Goal: Task Accomplishment & Management: Complete application form

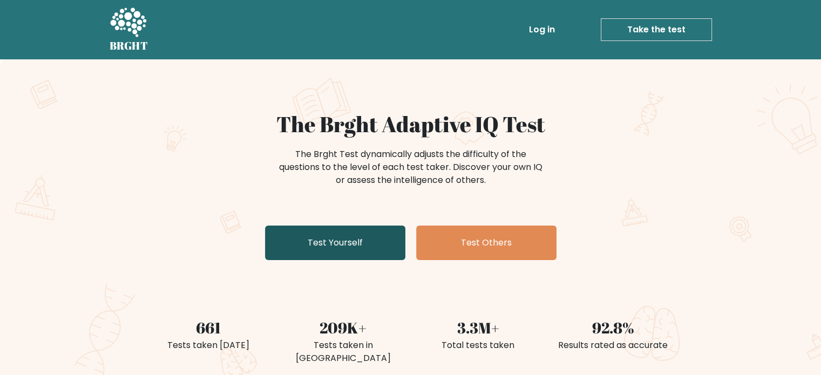
click at [326, 252] on link "Test Yourself" at bounding box center [335, 243] width 140 height 35
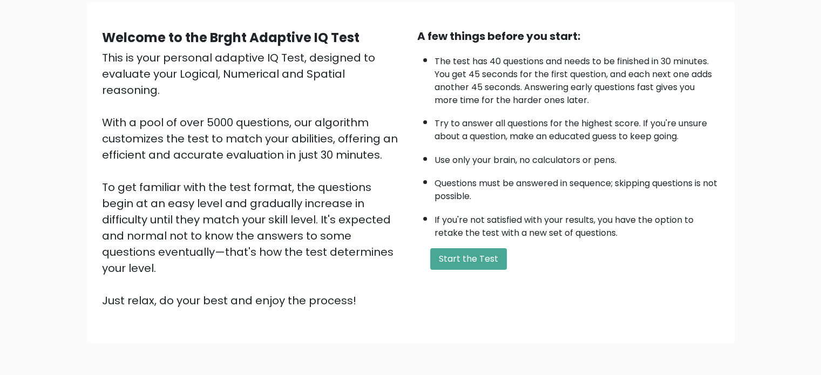
scroll to position [84, 0]
click at [462, 251] on button "Start the Test" at bounding box center [468, 259] width 77 height 22
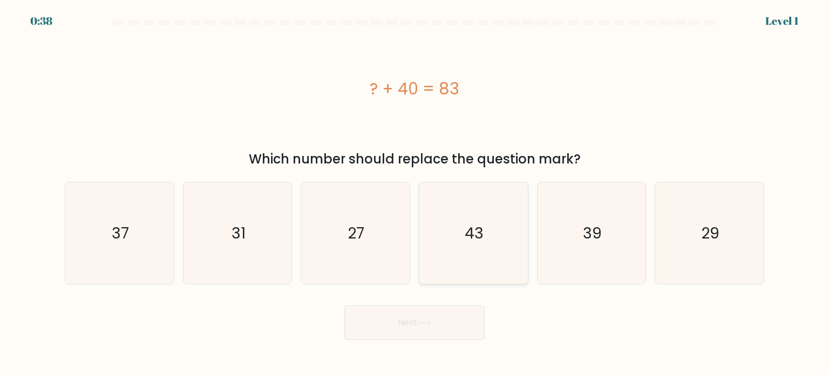
click at [467, 225] on text "43" at bounding box center [474, 233] width 19 height 22
click at [415, 193] on input "d. 43" at bounding box center [414, 190] width 1 height 5
radio input "true"
click at [418, 327] on button "Next" at bounding box center [414, 322] width 140 height 35
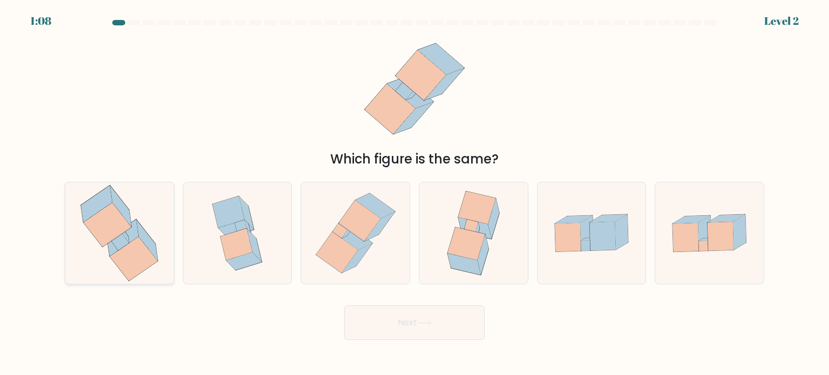
click at [121, 249] on icon at bounding box center [134, 258] width 48 height 44
click at [414, 193] on input "a." at bounding box center [414, 190] width 1 height 5
radio input "true"
click at [386, 323] on button "Next" at bounding box center [414, 322] width 140 height 35
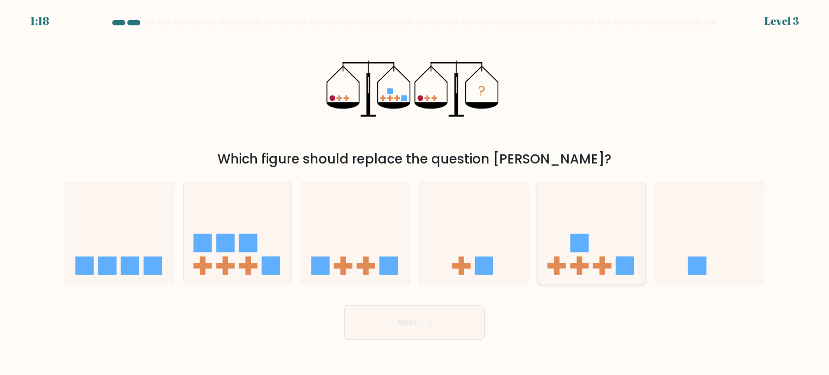
click at [551, 269] on icon at bounding box center [592, 233] width 108 height 90
click at [415, 193] on input "e." at bounding box center [414, 190] width 1 height 5
radio input "true"
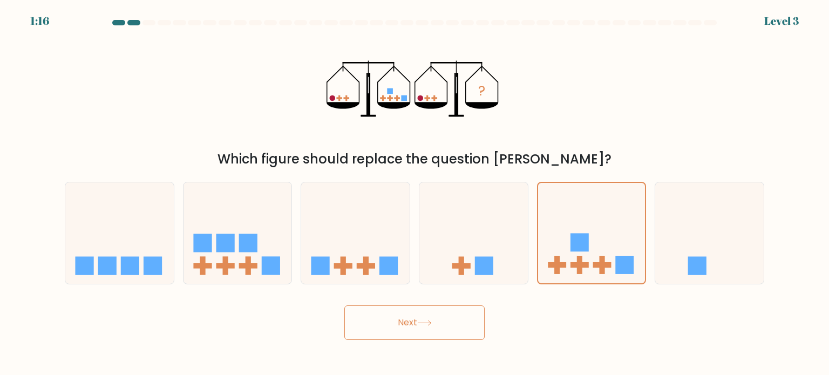
click at [419, 307] on button "Next" at bounding box center [414, 322] width 140 height 35
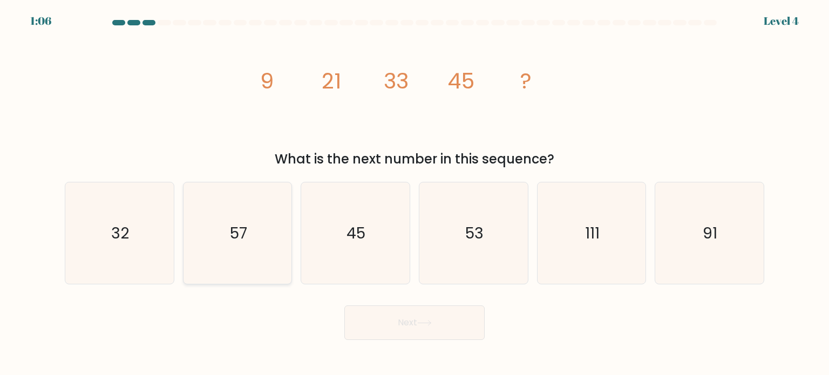
click at [269, 234] on icon "57" at bounding box center [237, 232] width 101 height 101
click at [414, 193] on input "b. 57" at bounding box center [414, 190] width 1 height 5
radio input "true"
click at [359, 322] on button "Next" at bounding box center [414, 322] width 140 height 35
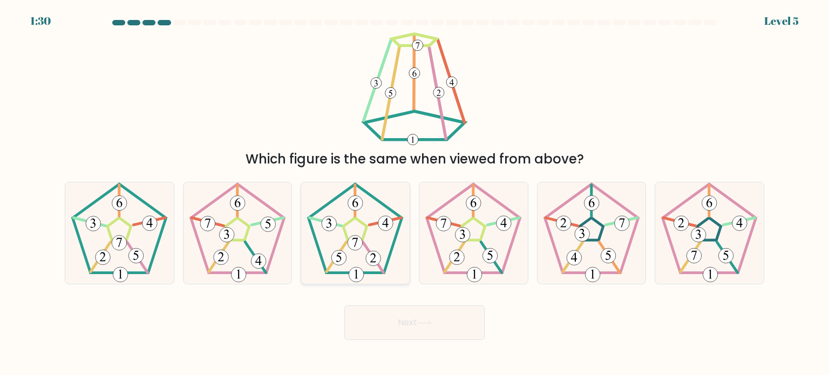
click at [382, 226] on 421 at bounding box center [385, 223] width 15 height 15
click at [414, 193] on input "c." at bounding box center [414, 190] width 1 height 5
radio input "true"
click at [397, 317] on button "Next" at bounding box center [414, 322] width 140 height 35
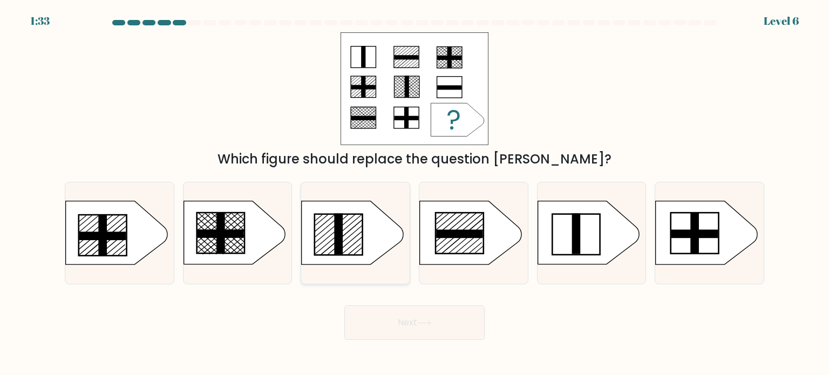
click at [372, 219] on icon at bounding box center [352, 232] width 101 height 63
click at [414, 193] on input "c." at bounding box center [414, 190] width 1 height 5
radio input "true"
click at [391, 325] on button "Next" at bounding box center [414, 322] width 140 height 35
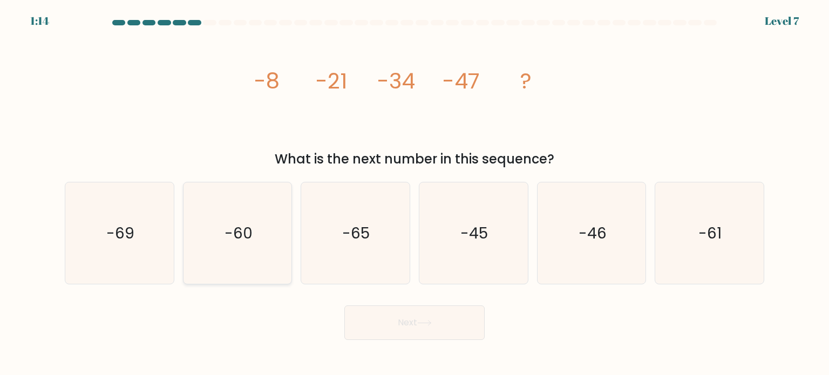
click at [249, 246] on icon "-60" at bounding box center [237, 232] width 101 height 101
click at [414, 193] on input "b. -60" at bounding box center [414, 190] width 1 height 5
radio input "true"
click at [439, 328] on button "Next" at bounding box center [414, 322] width 140 height 35
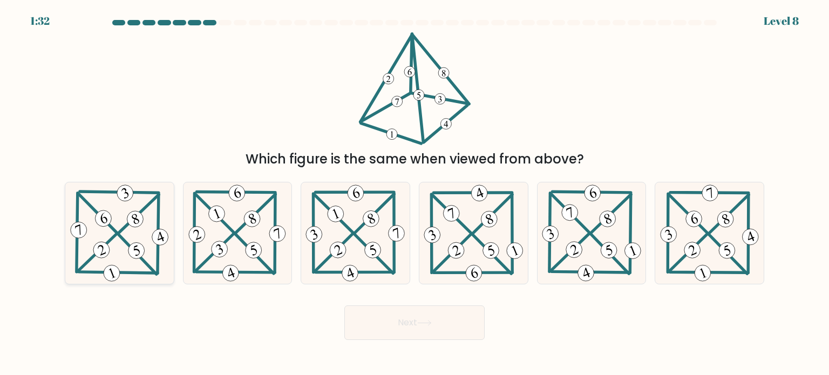
click at [95, 229] on icon at bounding box center [119, 232] width 103 height 101
click at [414, 193] on input "a." at bounding box center [414, 190] width 1 height 5
radio input "true"
click at [371, 306] on button "Next" at bounding box center [414, 322] width 140 height 35
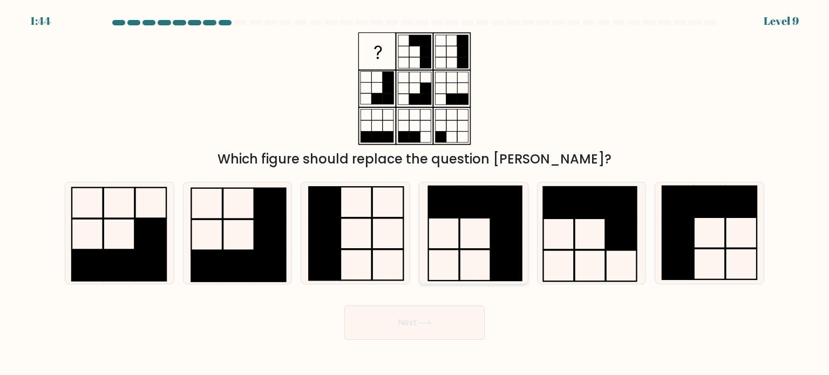
click at [454, 219] on icon at bounding box center [473, 232] width 101 height 101
click at [415, 193] on input "d." at bounding box center [414, 190] width 1 height 5
radio input "true"
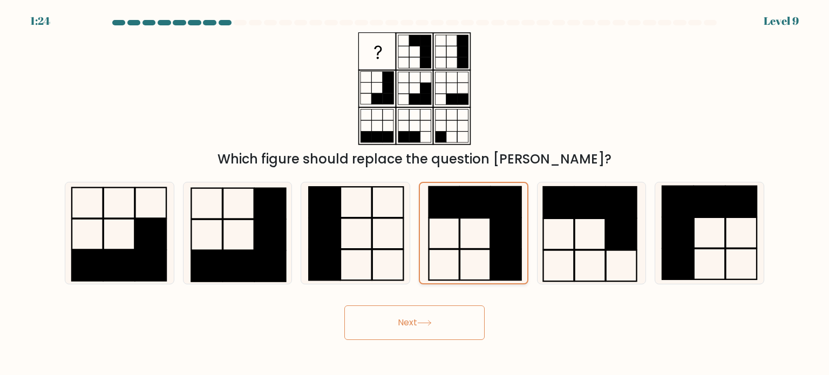
click at [465, 213] on rect at bounding box center [475, 201] width 30 height 31
click at [415, 193] on input "d." at bounding box center [414, 190] width 1 height 5
click at [398, 323] on button "Next" at bounding box center [414, 322] width 140 height 35
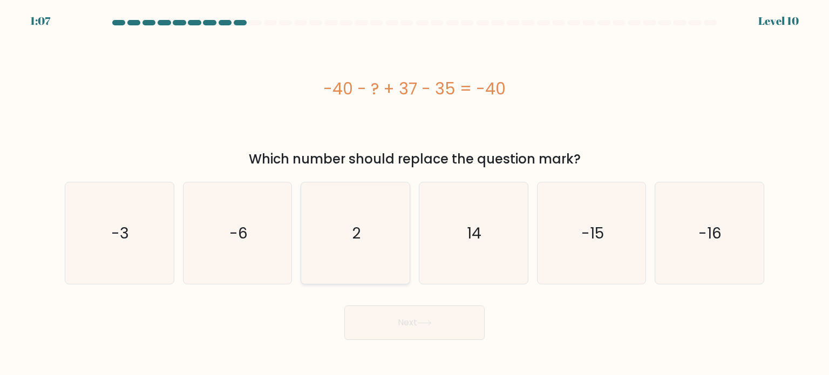
click at [409, 200] on div "2" at bounding box center [356, 233] width 110 height 103
click at [414, 193] on input "c. 2" at bounding box center [414, 190] width 1 height 5
radio input "true"
click at [390, 307] on button "Next" at bounding box center [414, 322] width 140 height 35
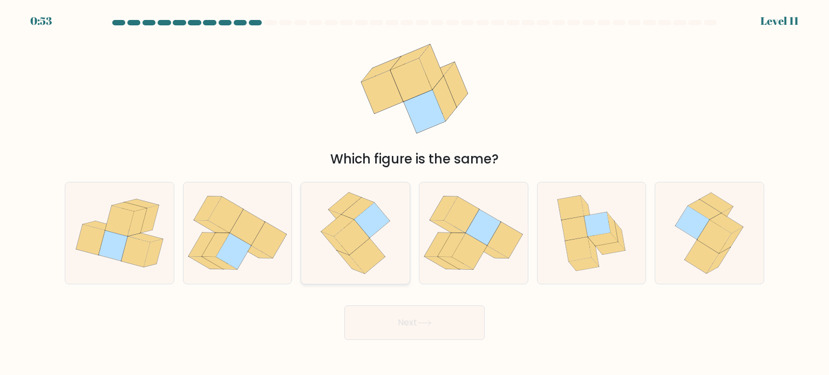
click at [372, 251] on icon at bounding box center [368, 256] width 36 height 35
click at [414, 193] on input "c." at bounding box center [414, 190] width 1 height 5
radio input "true"
click at [398, 317] on button "Next" at bounding box center [414, 322] width 140 height 35
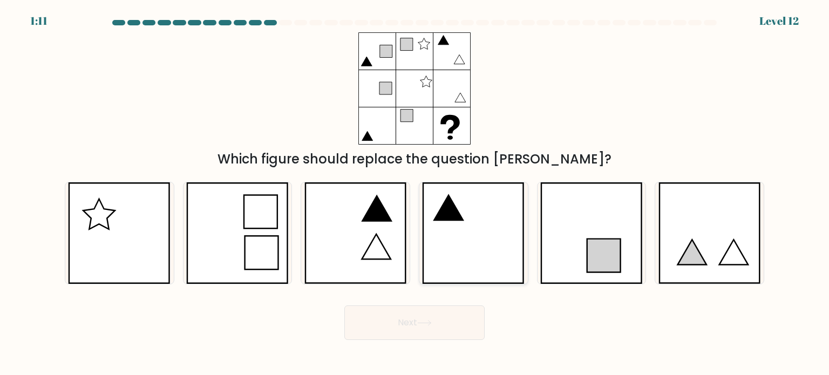
click at [443, 203] on icon at bounding box center [448, 207] width 29 height 25
click at [415, 193] on input "d." at bounding box center [414, 190] width 1 height 5
radio input "true"
click at [404, 308] on button "Next" at bounding box center [414, 322] width 140 height 35
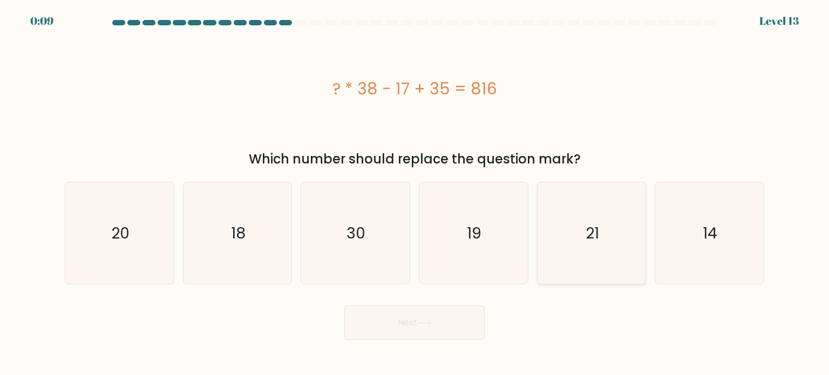
click at [568, 229] on icon "21" at bounding box center [591, 232] width 101 height 101
click at [415, 193] on input "e. 21" at bounding box center [414, 190] width 1 height 5
radio input "true"
click at [568, 229] on icon "21" at bounding box center [591, 233] width 100 height 100
click at [415, 193] on input "e. 21" at bounding box center [414, 190] width 1 height 5
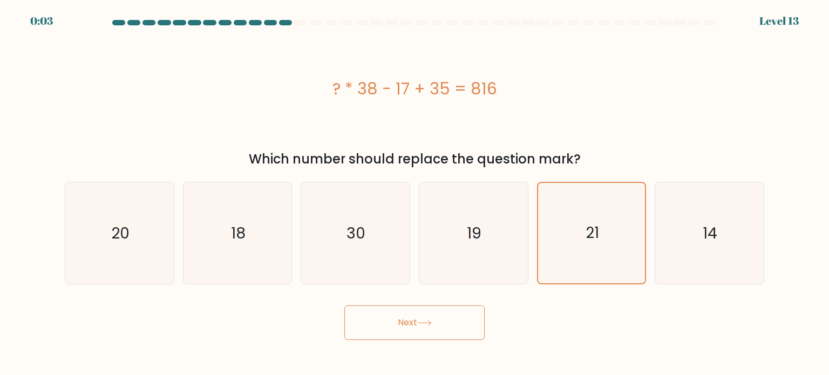
click at [462, 308] on button "Next" at bounding box center [414, 322] width 140 height 35
click at [415, 323] on button "Next" at bounding box center [414, 322] width 140 height 35
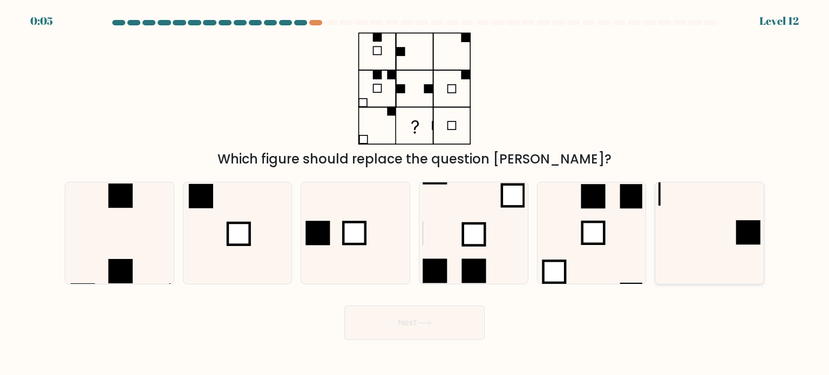
click at [700, 226] on icon at bounding box center [708, 232] width 101 height 101
click at [415, 193] on input "f." at bounding box center [414, 190] width 1 height 5
radio input "true"
click at [460, 312] on button "Next" at bounding box center [414, 322] width 140 height 35
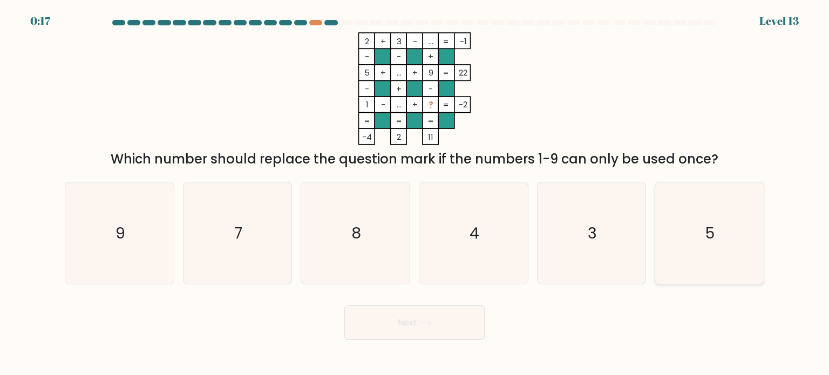
click at [663, 257] on icon "5" at bounding box center [708, 232] width 101 height 101
click at [415, 193] on input "f. 5" at bounding box center [414, 190] width 1 height 5
radio input "true"
click at [441, 315] on button "Next" at bounding box center [414, 322] width 140 height 35
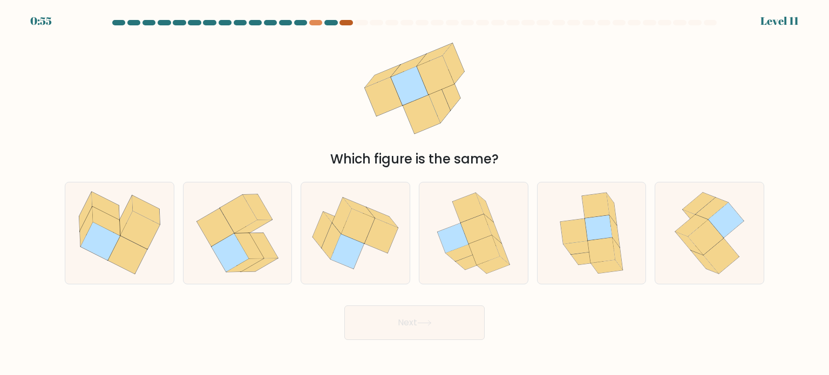
click at [345, 22] on div at bounding box center [345, 22] width 13 height 5
click at [546, 237] on div at bounding box center [592, 233] width 110 height 103
click at [415, 193] on input "e." at bounding box center [414, 190] width 1 height 5
radio input "true"
click at [437, 334] on button "Next" at bounding box center [414, 322] width 140 height 35
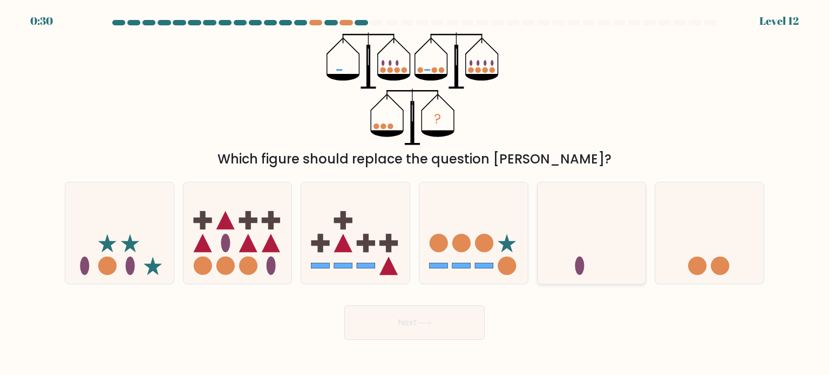
click at [598, 249] on icon at bounding box center [592, 233] width 108 height 90
click at [415, 193] on input "e." at bounding box center [414, 190] width 1 height 5
radio input "true"
click at [452, 328] on button "Next" at bounding box center [414, 322] width 140 height 35
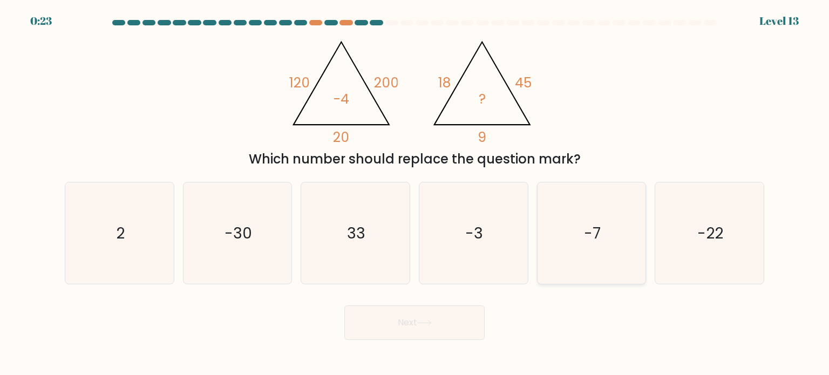
click at [575, 248] on icon "-7" at bounding box center [591, 232] width 101 height 101
click at [415, 193] on input "e. -7" at bounding box center [414, 190] width 1 height 5
radio input "true"
click at [493, 248] on icon "-3" at bounding box center [473, 232] width 101 height 101
click at [415, 193] on input "d. -3" at bounding box center [414, 190] width 1 height 5
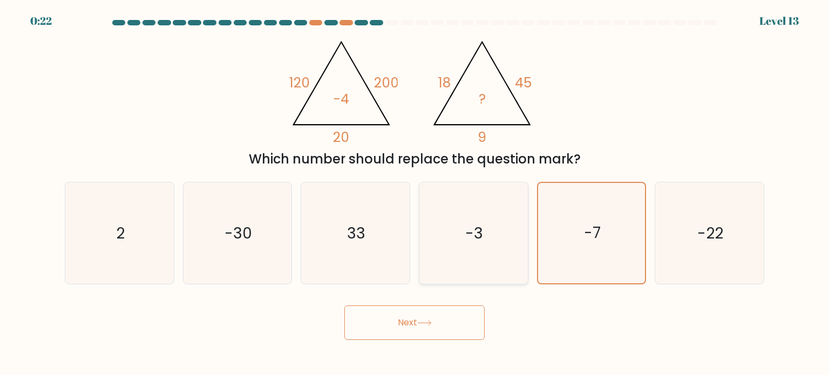
radio input "true"
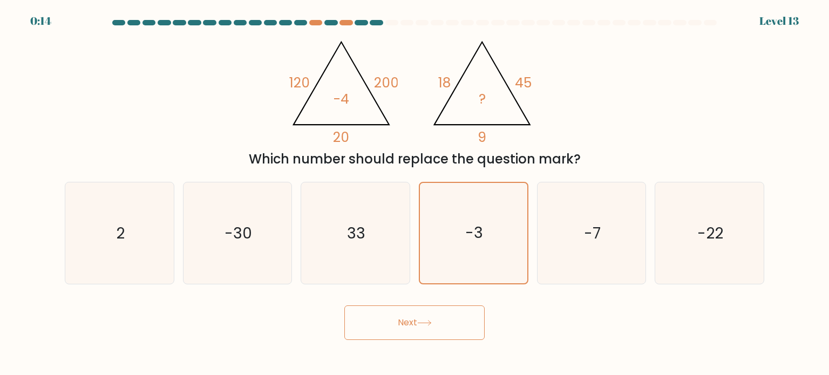
click at [437, 328] on button "Next" at bounding box center [414, 322] width 140 height 35
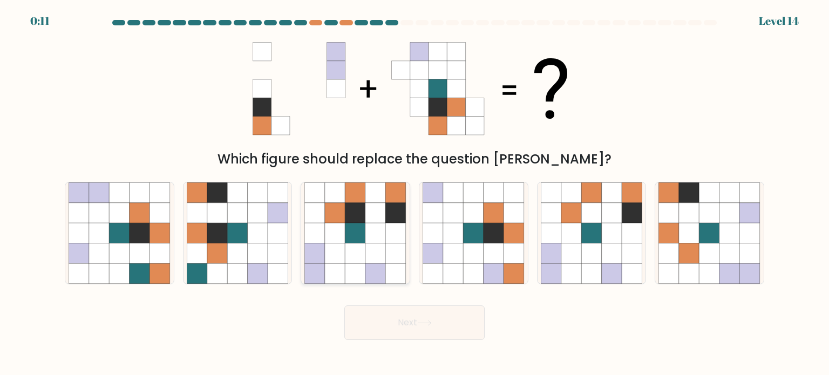
click at [397, 222] on icon at bounding box center [396, 212] width 21 height 21
click at [414, 193] on input "c." at bounding box center [414, 190] width 1 height 5
radio input "true"
click at [398, 338] on button "Next" at bounding box center [414, 322] width 140 height 35
click at [402, 319] on button "Next" at bounding box center [414, 322] width 140 height 35
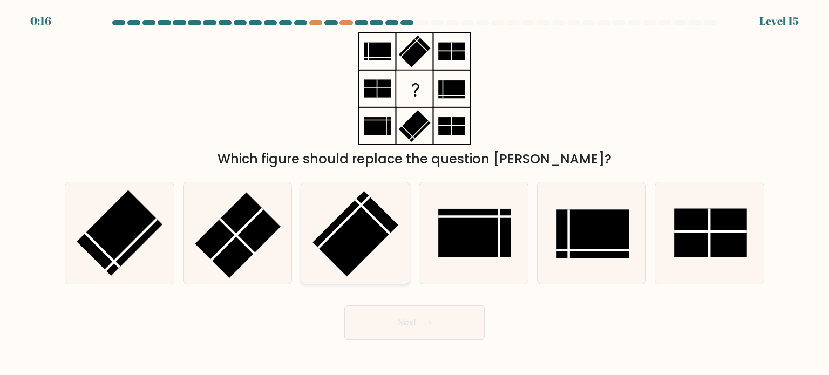
click at [339, 225] on rect at bounding box center [356, 234] width 86 height 86
click at [414, 193] on input "c." at bounding box center [414, 190] width 1 height 5
radio input "true"
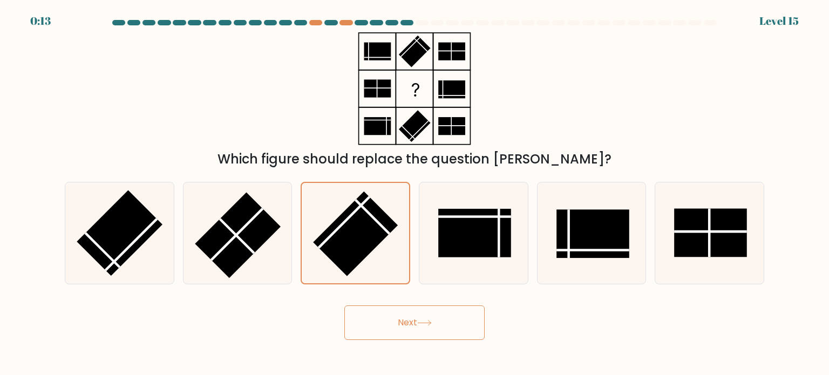
click at [426, 314] on button "Next" at bounding box center [414, 322] width 140 height 35
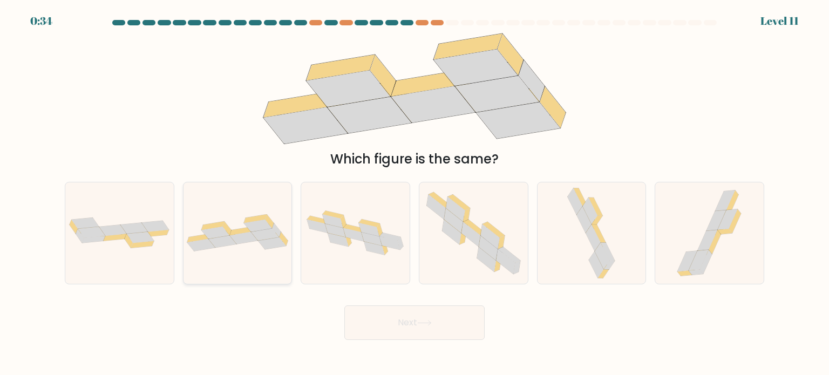
click at [261, 253] on div at bounding box center [238, 233] width 110 height 103
click at [414, 193] on input "b." at bounding box center [414, 190] width 1 height 5
radio input "true"
click at [384, 317] on button "Next" at bounding box center [414, 322] width 140 height 35
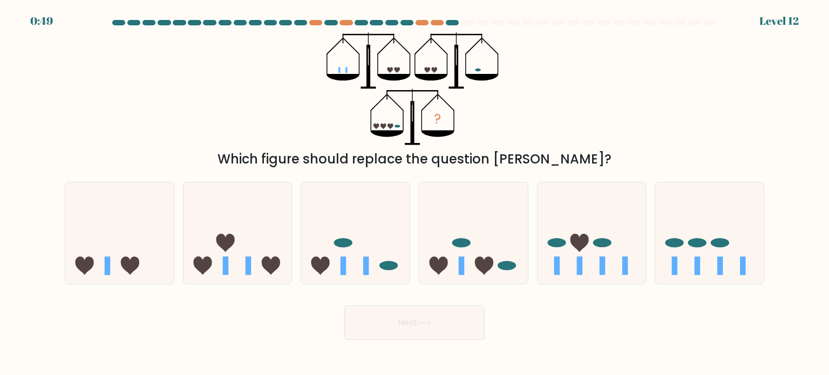
click at [521, 165] on div "Which figure should replace the question [PERSON_NAME]?" at bounding box center [414, 158] width 686 height 19
click at [525, 123] on div "? Which figure should replace the question mark?" at bounding box center [414, 100] width 712 height 137
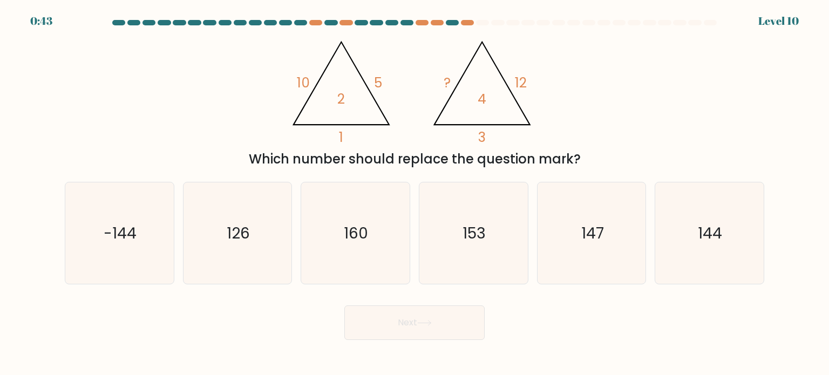
click at [260, 267] on icon "126" at bounding box center [237, 232] width 101 height 101
click at [414, 193] on input "b. 126" at bounding box center [414, 190] width 1 height 5
radio input "true"
click at [353, 265] on icon "160" at bounding box center [354, 232] width 101 height 101
click at [414, 193] on input "c. 160" at bounding box center [414, 190] width 1 height 5
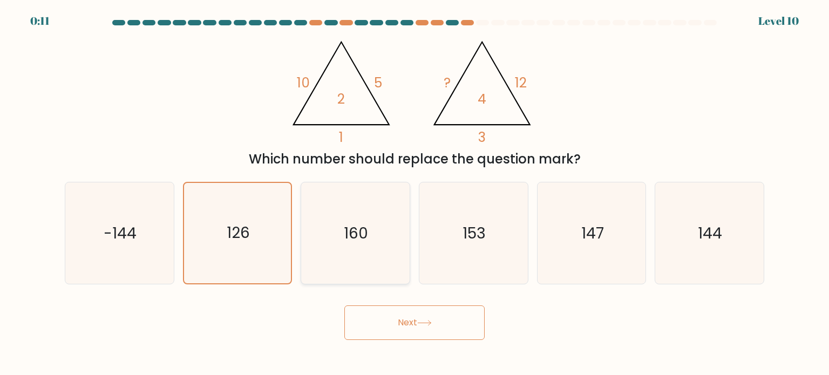
radio input "true"
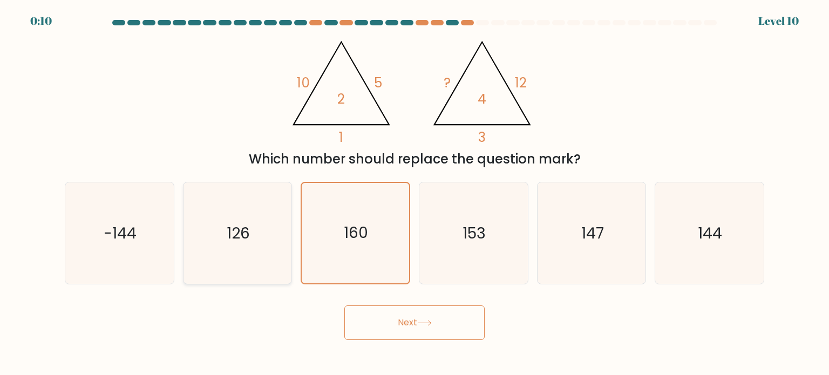
click at [277, 249] on icon "126" at bounding box center [237, 232] width 101 height 101
click at [414, 193] on input "b. 126" at bounding box center [414, 190] width 1 height 5
radio input "true"
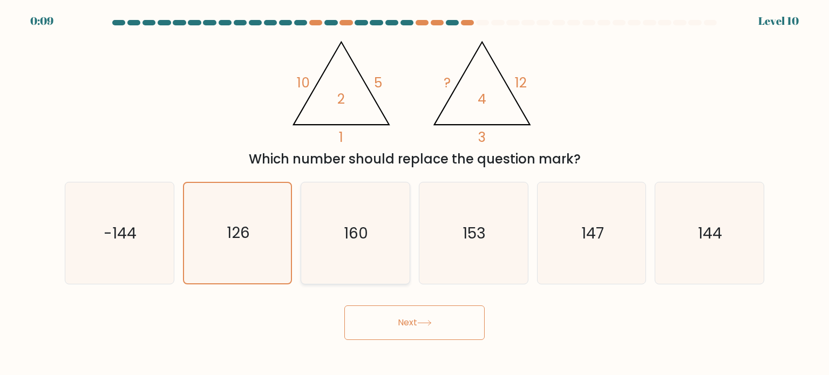
click at [359, 280] on icon "160" at bounding box center [354, 232] width 101 height 101
click at [414, 193] on input "c. 160" at bounding box center [414, 190] width 1 height 5
radio input "true"
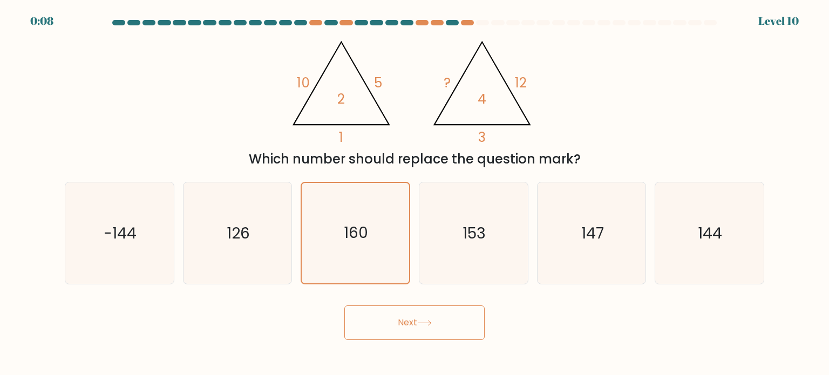
click at [366, 316] on button "Next" at bounding box center [414, 322] width 140 height 35
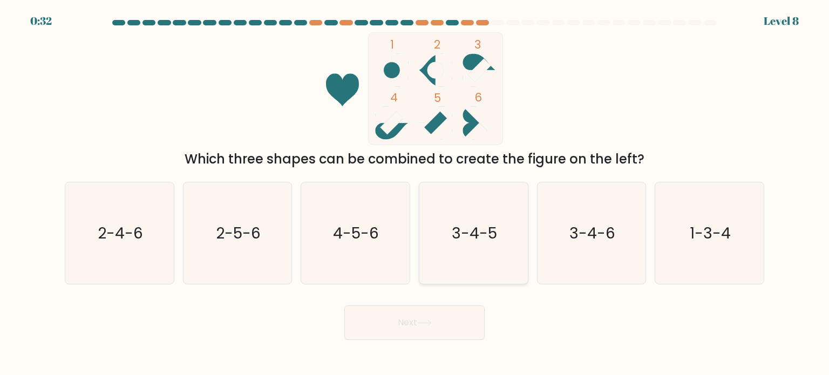
click at [464, 233] on text "3-4-5" at bounding box center [474, 233] width 45 height 22
click at [415, 193] on input "d. 3-4-5" at bounding box center [414, 190] width 1 height 5
radio input "true"
click at [434, 316] on button "Next" at bounding box center [414, 322] width 140 height 35
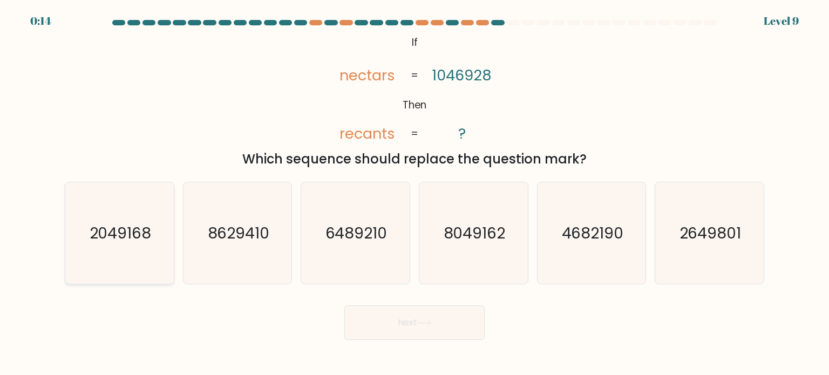
click at [115, 260] on icon "2049168" at bounding box center [119, 232] width 101 height 101
click at [414, 193] on input "a. 2049168" at bounding box center [414, 190] width 1 height 5
radio input "true"
click at [366, 316] on button "Next" at bounding box center [414, 322] width 140 height 35
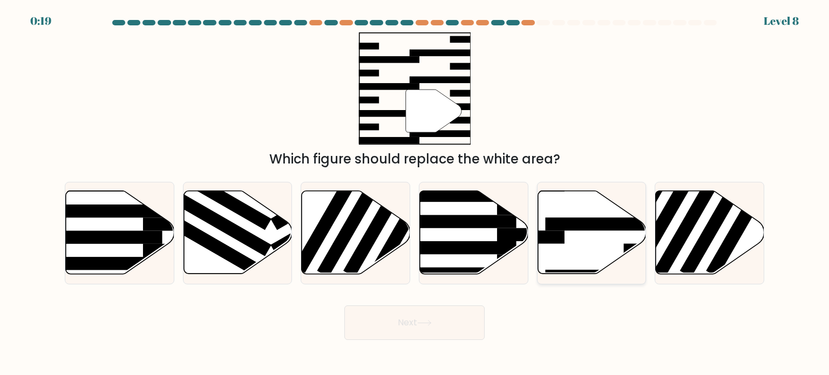
click at [572, 223] on rect at bounding box center [604, 224] width 118 height 13
click at [415, 193] on input "e." at bounding box center [414, 190] width 1 height 5
radio input "true"
click at [416, 325] on button "Next" at bounding box center [414, 322] width 140 height 35
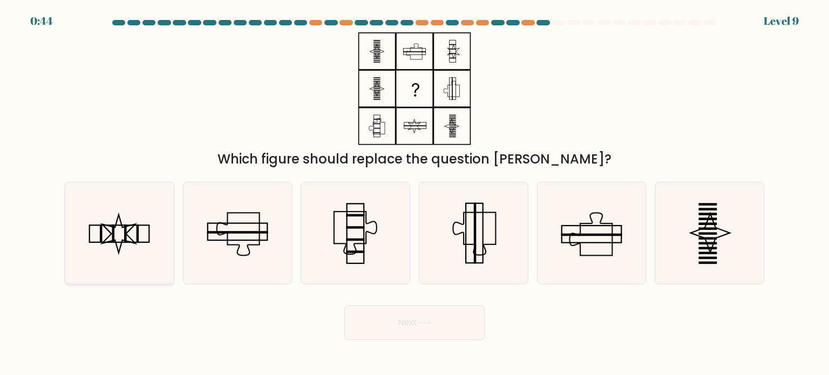
click at [155, 224] on icon at bounding box center [119, 232] width 101 height 101
click at [414, 193] on input "a." at bounding box center [414, 190] width 1 height 5
radio input "true"
click at [391, 321] on button "Next" at bounding box center [414, 322] width 140 height 35
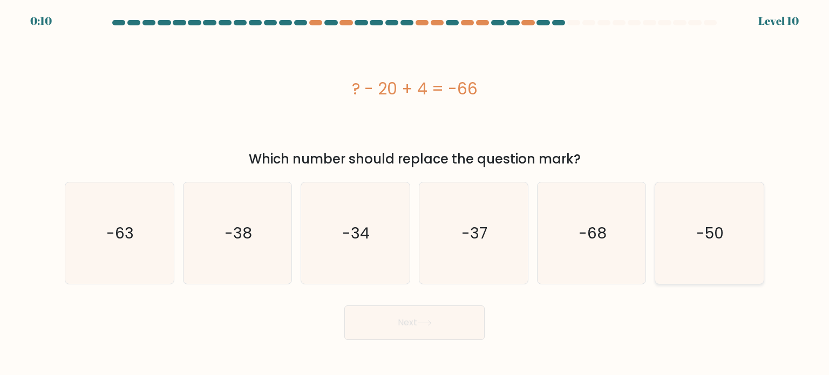
click at [702, 228] on text "-50" at bounding box center [711, 233] width 28 height 22
click at [415, 193] on input "f. -50" at bounding box center [414, 190] width 1 height 5
radio input "true"
click at [393, 331] on button "Next" at bounding box center [414, 322] width 140 height 35
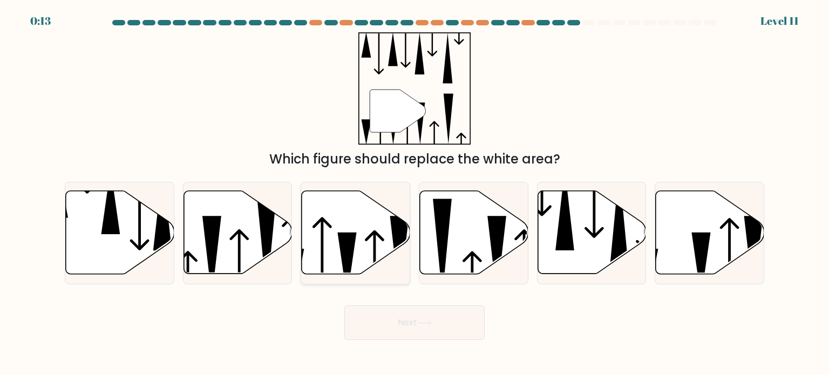
click at [365, 217] on icon at bounding box center [356, 232] width 108 height 83
click at [414, 193] on input "c." at bounding box center [414, 190] width 1 height 5
radio input "true"
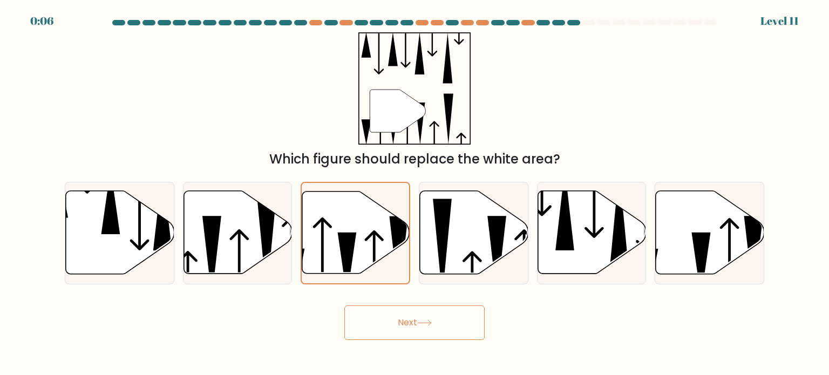
click at [434, 315] on button "Next" at bounding box center [414, 322] width 140 height 35
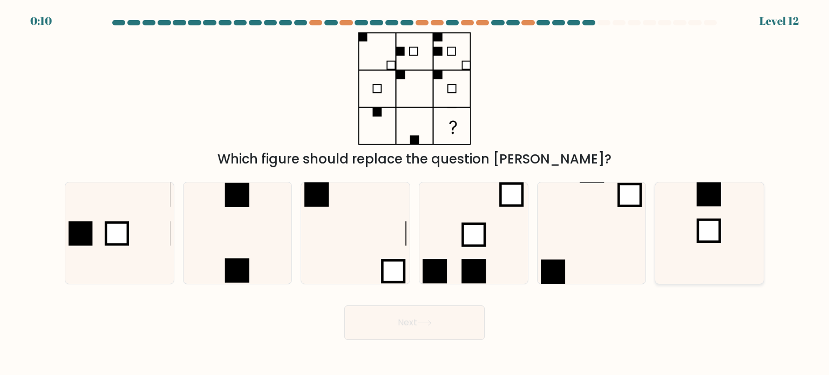
click at [704, 226] on rect at bounding box center [709, 231] width 22 height 22
click at [415, 193] on input "f." at bounding box center [414, 190] width 1 height 5
radio input "true"
click at [386, 256] on icon at bounding box center [354, 232] width 101 height 101
click at [414, 193] on input "c." at bounding box center [414, 190] width 1 height 5
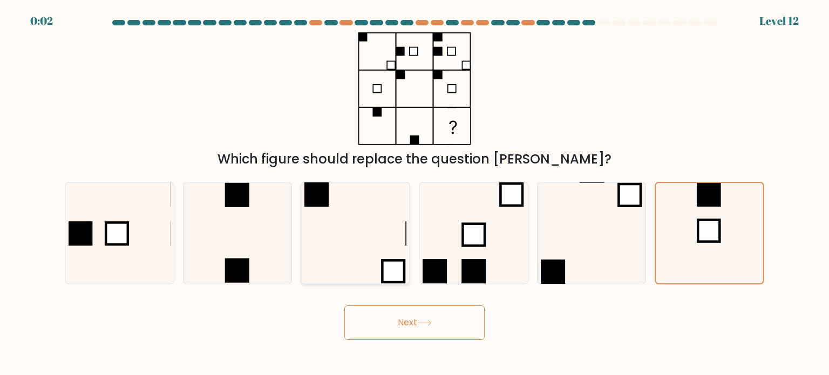
radio input "true"
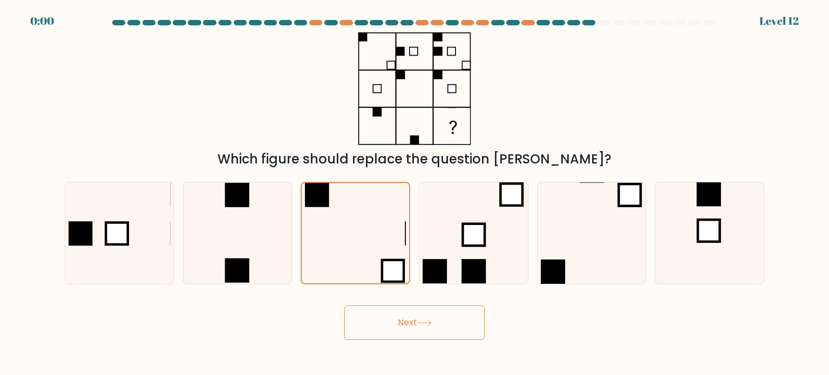
click at [413, 321] on button "Next" at bounding box center [414, 322] width 140 height 35
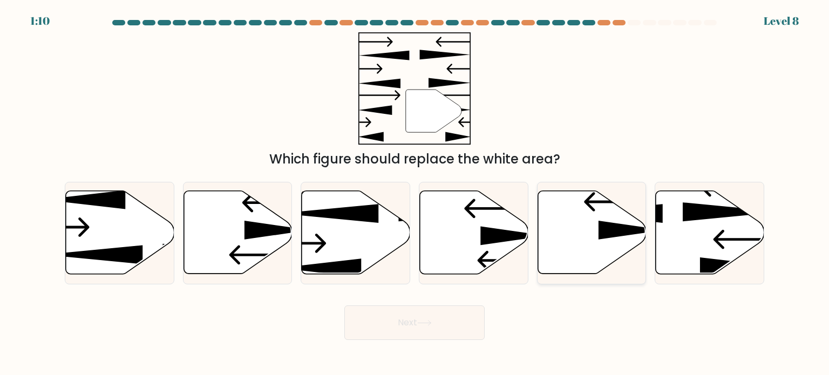
click at [577, 213] on icon at bounding box center [592, 232] width 108 height 83
click at [415, 193] on input "e." at bounding box center [414, 190] width 1 height 5
radio input "true"
click at [429, 320] on icon at bounding box center [424, 323] width 15 height 6
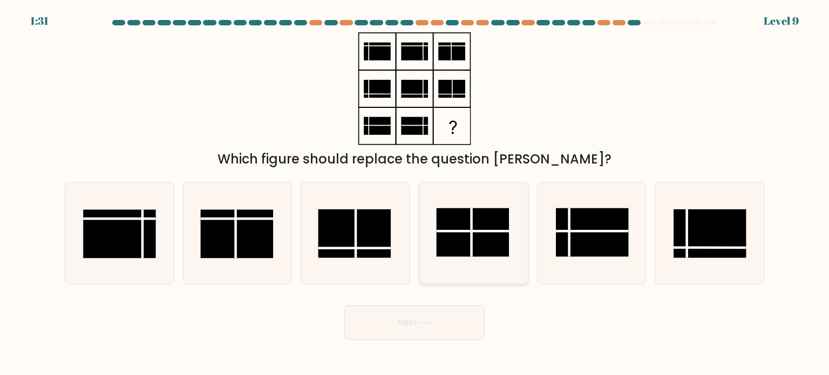
click at [467, 234] on rect at bounding box center [473, 232] width 73 height 49
click at [415, 193] on input "d." at bounding box center [414, 190] width 1 height 5
radio input "true"
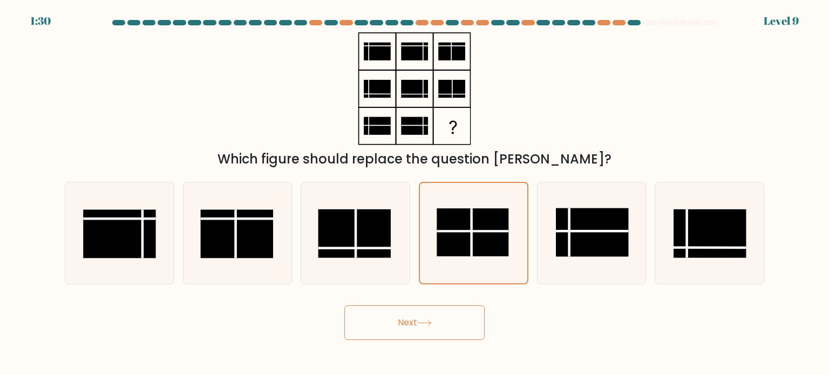
click at [426, 324] on icon at bounding box center [424, 323] width 15 height 6
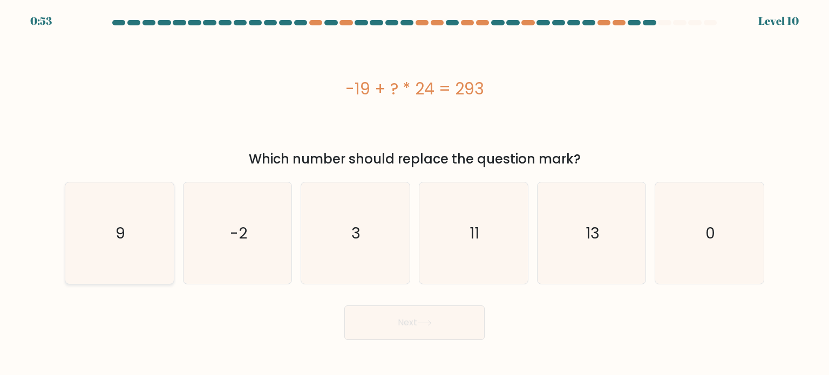
click at [87, 225] on icon "9" at bounding box center [119, 232] width 101 height 101
click at [414, 193] on input "a. 9" at bounding box center [414, 190] width 1 height 5
radio input "true"
click at [589, 246] on icon "13" at bounding box center [591, 232] width 101 height 101
click at [415, 193] on input "e. 13" at bounding box center [414, 190] width 1 height 5
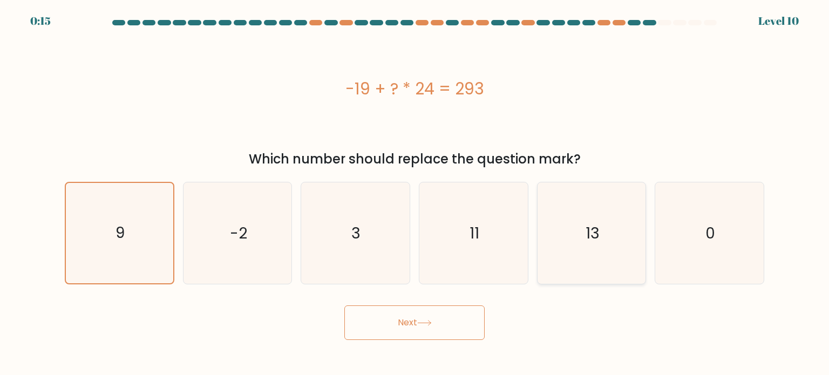
radio input "true"
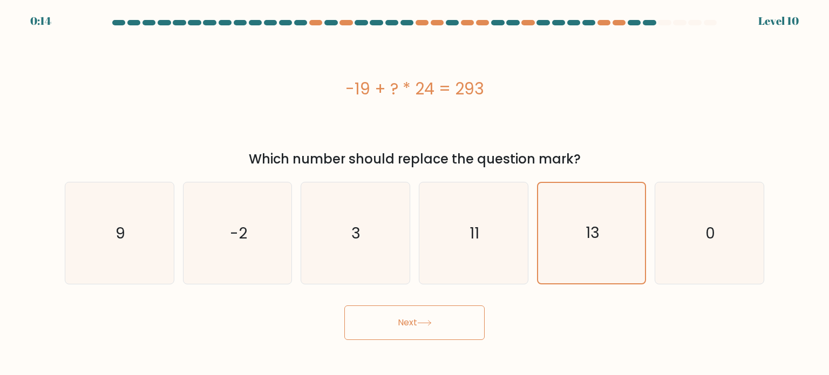
click at [427, 324] on icon at bounding box center [424, 323] width 15 height 6
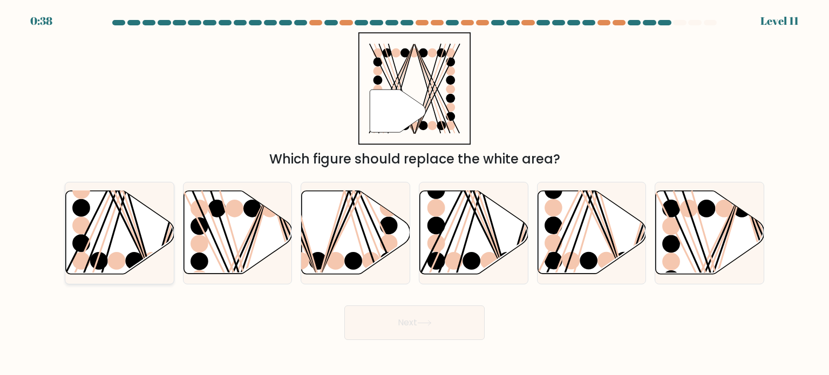
click at [139, 251] on line at bounding box center [108, 189] width 87 height 175
click at [414, 193] on input "a." at bounding box center [414, 190] width 1 height 5
radio input "true"
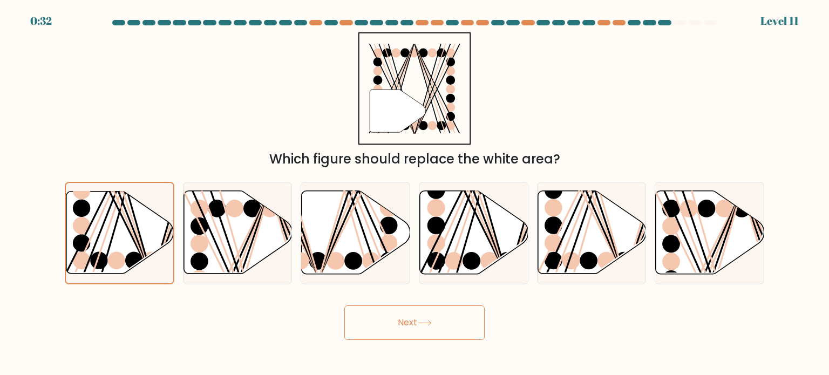
click at [430, 323] on icon at bounding box center [424, 323] width 13 height 5
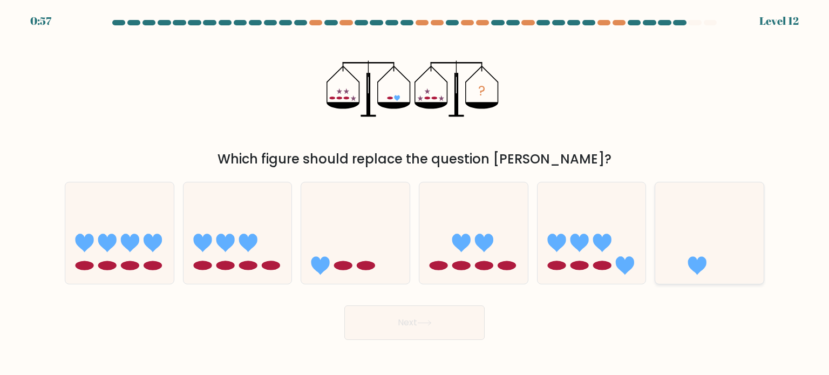
click at [700, 240] on icon at bounding box center [709, 233] width 108 height 90
click at [415, 193] on input "f." at bounding box center [414, 190] width 1 height 5
radio input "true"
click at [425, 322] on icon at bounding box center [424, 323] width 15 height 6
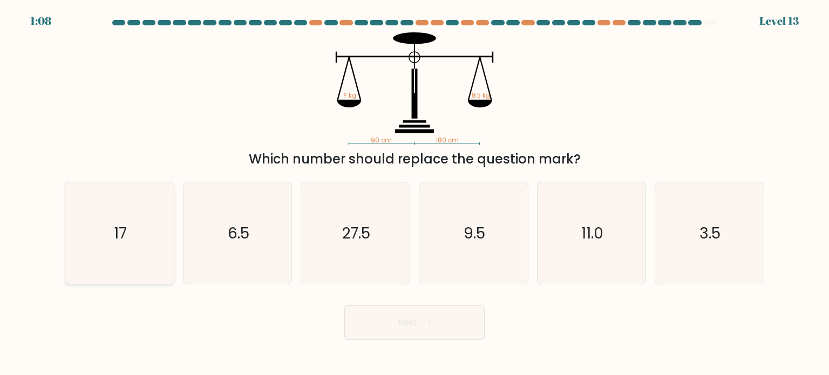
click at [158, 203] on icon "17" at bounding box center [119, 232] width 101 height 101
click at [414, 193] on input "a. 17" at bounding box center [414, 190] width 1 height 5
radio input "true"
click at [386, 318] on button "Next" at bounding box center [414, 322] width 140 height 35
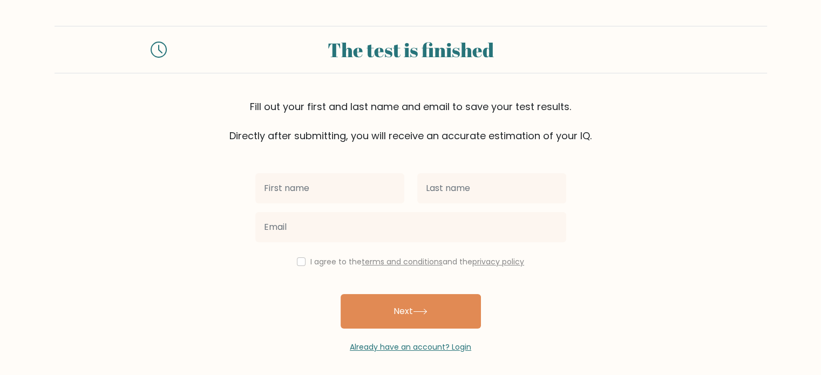
click at [355, 182] on input "text" at bounding box center [329, 188] width 149 height 30
type input "Alyssa"
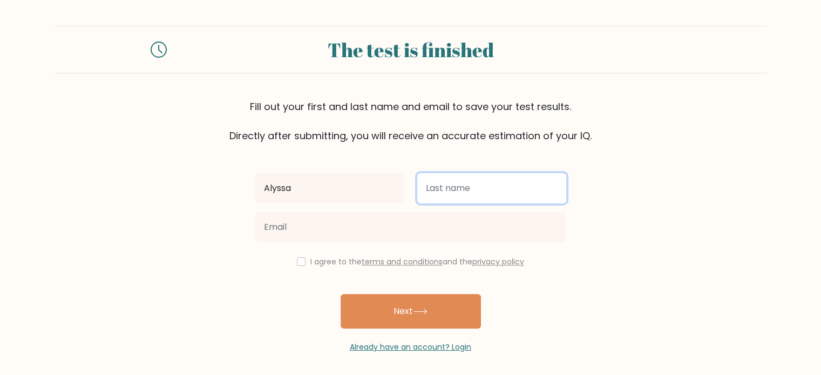
click at [447, 196] on input "text" at bounding box center [491, 188] width 149 height 30
type input "[PERSON_NAME]"
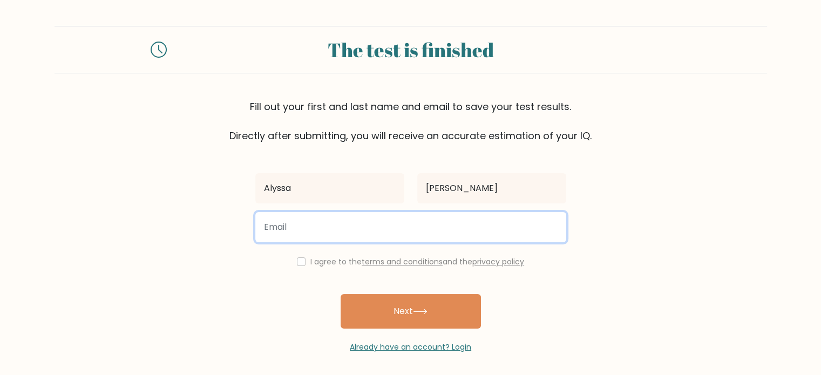
click at [427, 221] on input "email" at bounding box center [410, 227] width 311 height 30
type input "[EMAIL_ADDRESS][DOMAIN_NAME]"
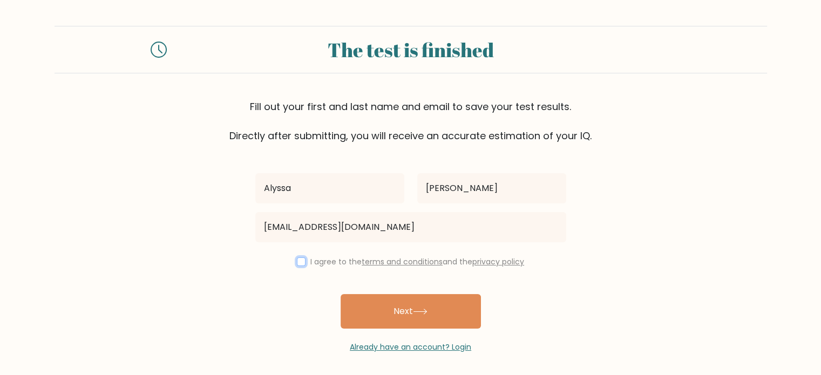
click at [297, 262] on input "checkbox" at bounding box center [301, 261] width 9 height 9
checkbox input "true"
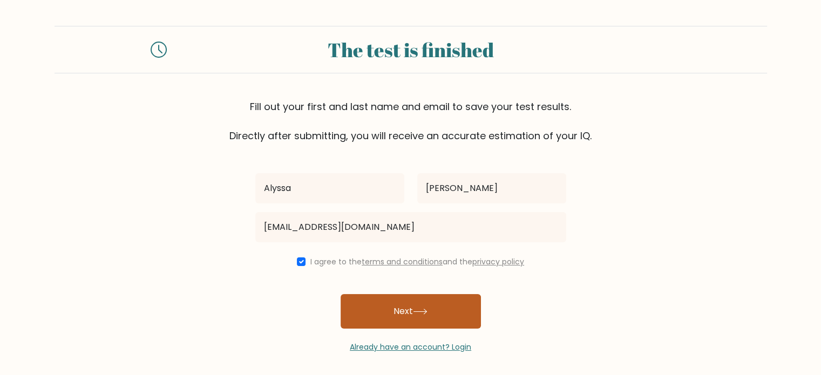
click at [350, 300] on button "Next" at bounding box center [411, 311] width 140 height 35
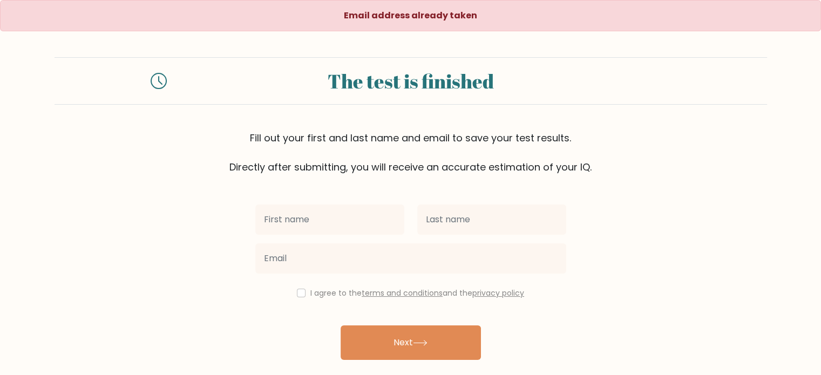
scroll to position [35, 0]
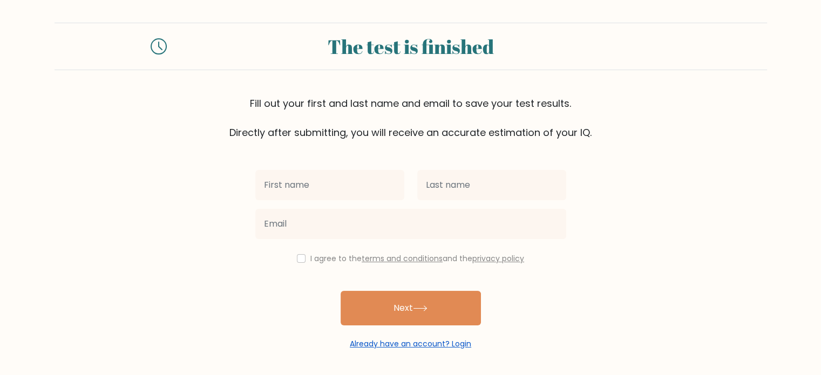
click at [368, 343] on link "Already have an account? Login" at bounding box center [410, 343] width 121 height 11
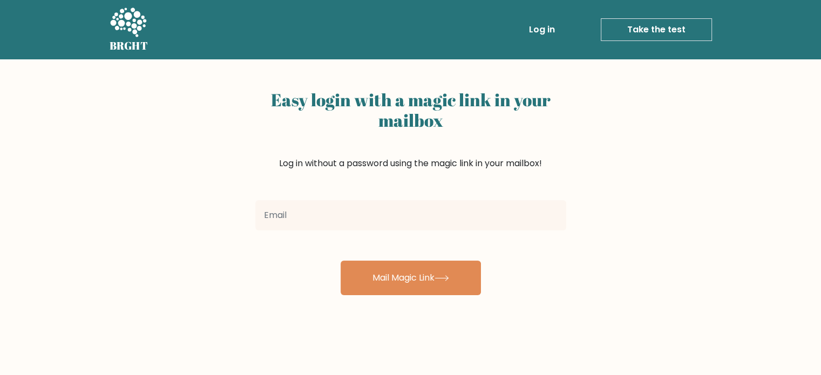
click at [356, 226] on input "email" at bounding box center [410, 215] width 311 height 30
type input "[EMAIL_ADDRESS][DOMAIN_NAME]"
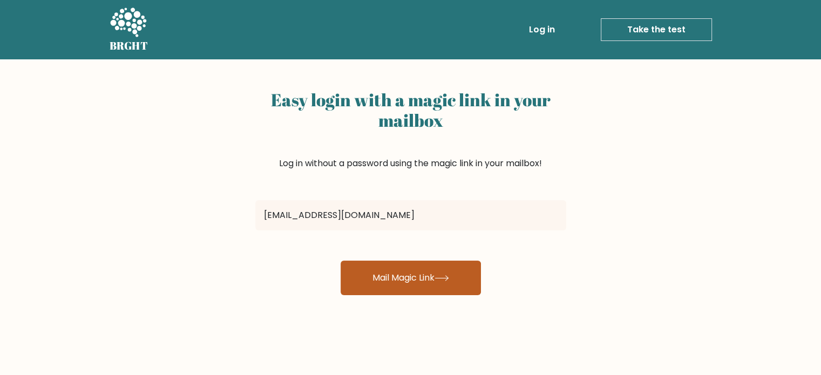
click at [372, 271] on button "Mail Magic Link" at bounding box center [411, 278] width 140 height 35
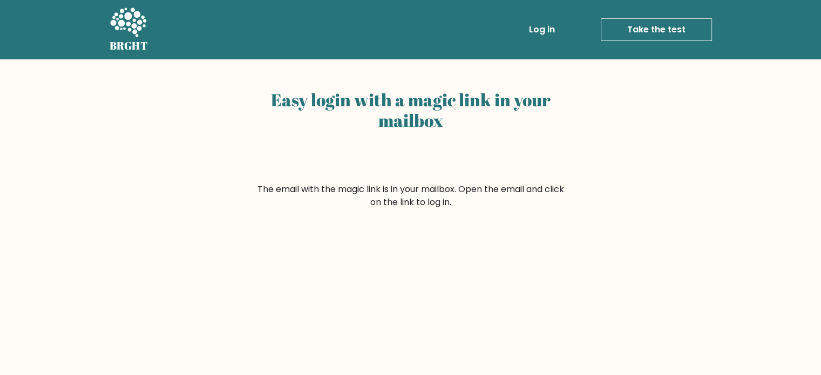
click at [546, 35] on link "Log in" at bounding box center [542, 30] width 35 height 22
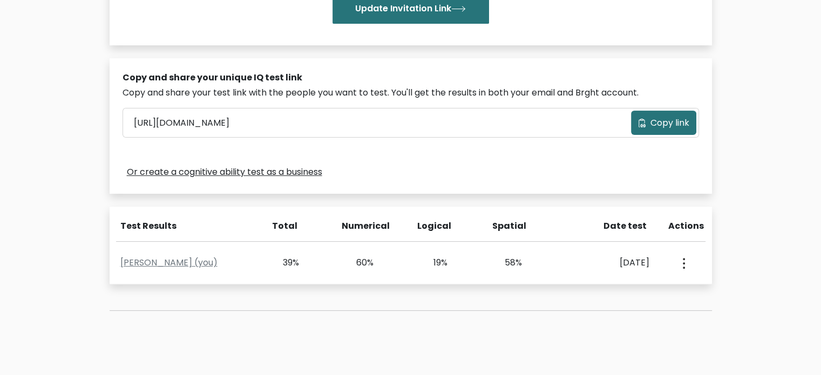
scroll to position [284, 0]
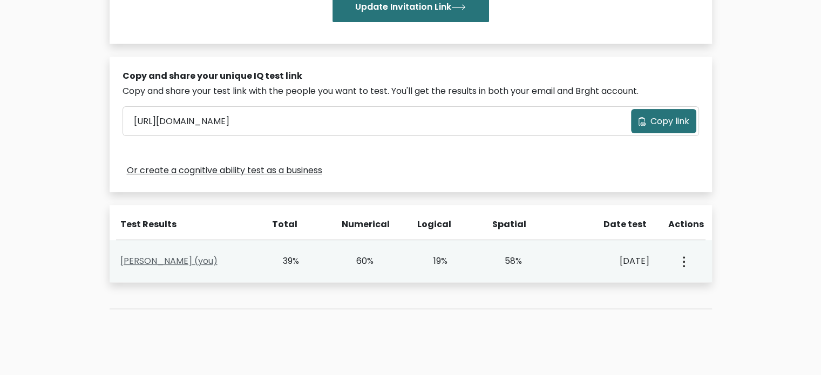
click at [199, 257] on link "[PERSON_NAME] (you)" at bounding box center [168, 261] width 97 height 12
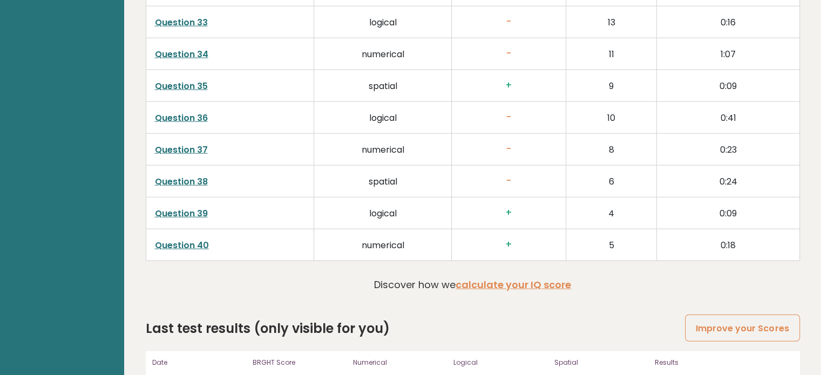
scroll to position [2775, 0]
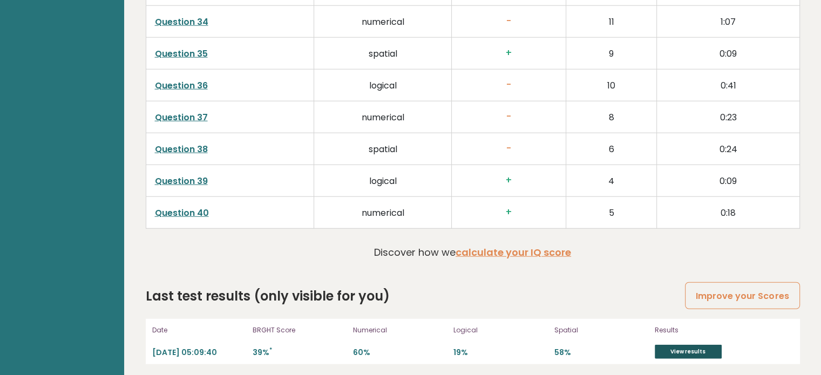
click at [671, 347] on link "View results" at bounding box center [688, 352] width 67 height 14
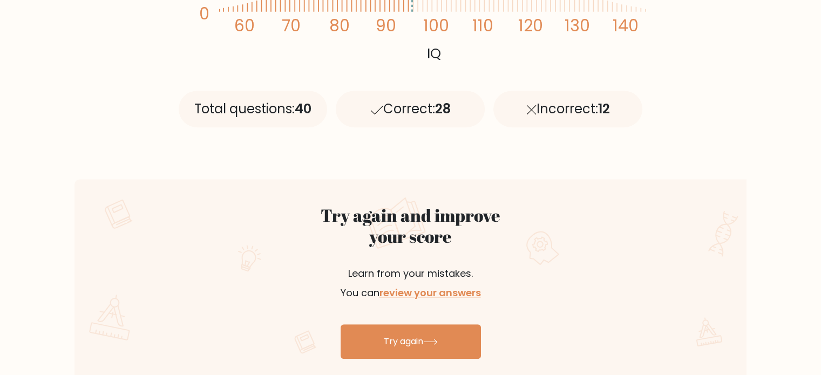
scroll to position [444, 0]
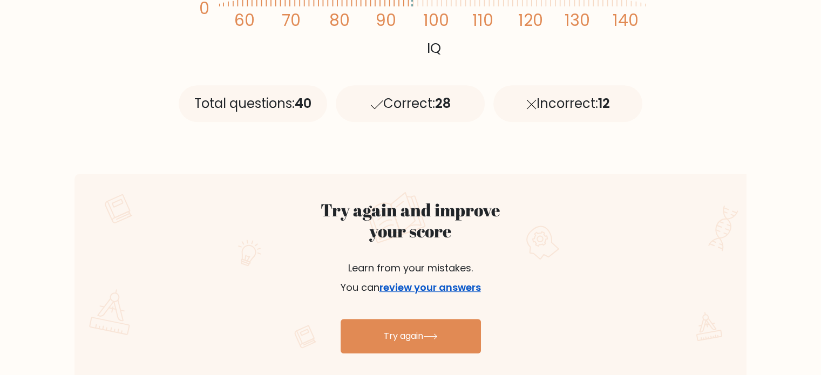
click at [439, 290] on link "review your answers" at bounding box center [429, 287] width 101 height 13
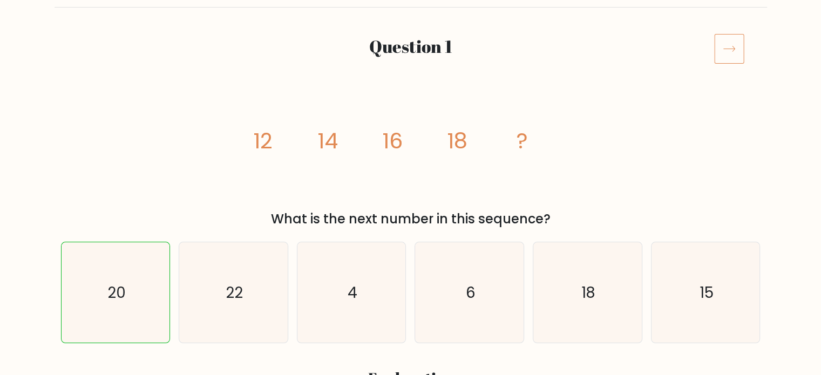
scroll to position [115, 0]
click at [738, 46] on icon at bounding box center [729, 49] width 30 height 30
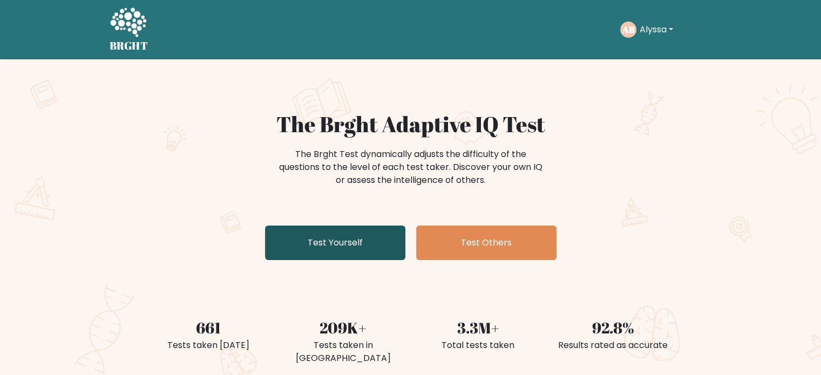
click at [345, 239] on link "Test Yourself" at bounding box center [335, 243] width 140 height 35
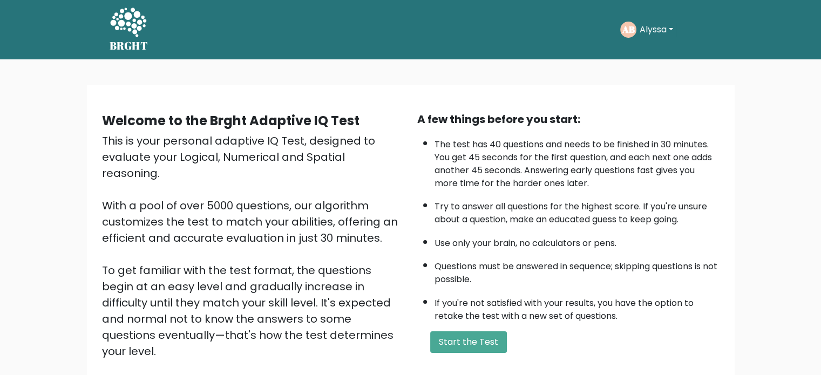
click at [673, 31] on button "Alyssa" at bounding box center [656, 30] width 40 height 14
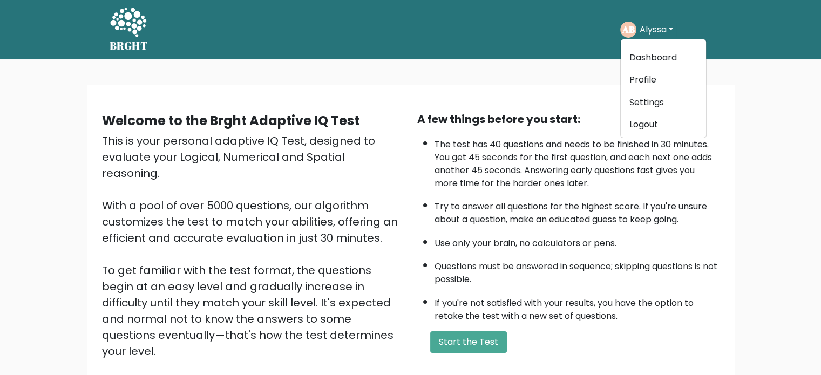
click at [521, 291] on li "If you're not satisfied with your results, you have the option to retake the te…" at bounding box center [576, 306] width 285 height 31
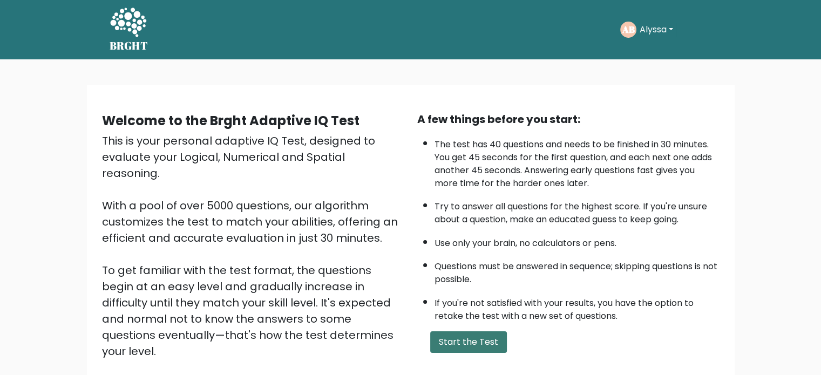
click at [480, 349] on button "Start the Test" at bounding box center [468, 342] width 77 height 22
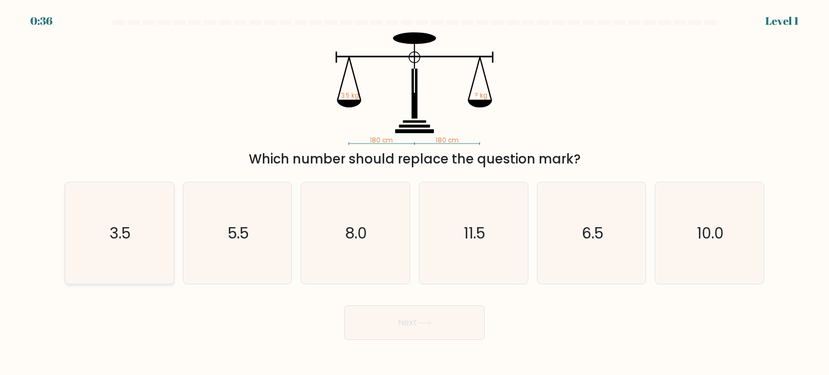
click at [110, 237] on text "3.5" at bounding box center [120, 233] width 21 height 22
click at [414, 193] on input "a. 3.5" at bounding box center [414, 190] width 1 height 5
radio input "true"
click at [384, 327] on button "Next" at bounding box center [414, 322] width 140 height 35
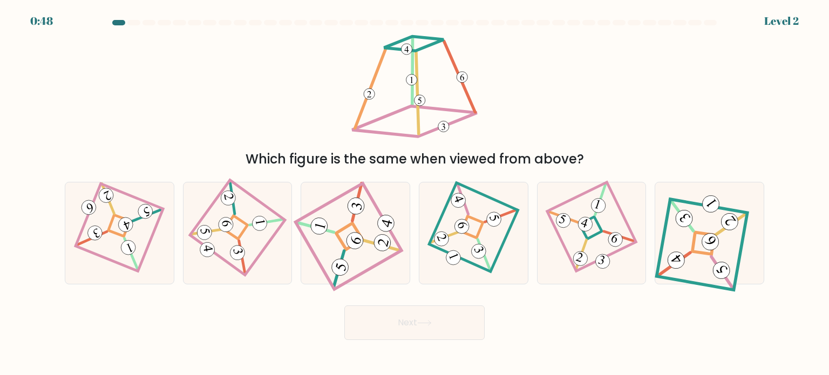
click at [408, 86] on icon at bounding box center [415, 88] width 132 height 113
click at [594, 263] on 117 at bounding box center [591, 226] width 89 height 89
click at [415, 193] on input "e." at bounding box center [414, 190] width 1 height 5
radio input "true"
click at [422, 322] on icon at bounding box center [424, 323] width 15 height 6
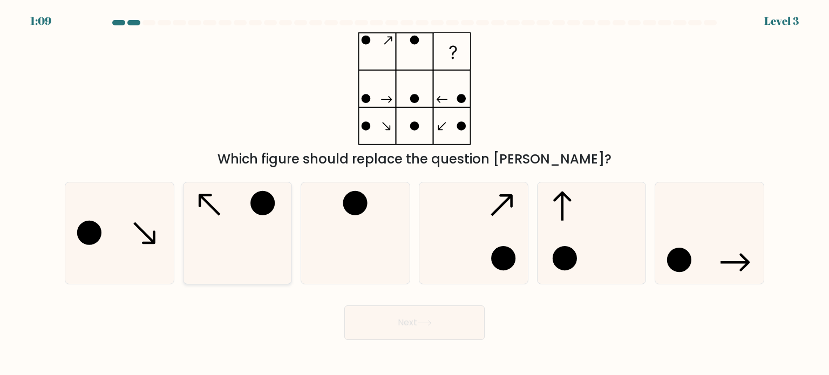
click at [268, 259] on icon at bounding box center [237, 232] width 101 height 101
click at [414, 193] on input "b." at bounding box center [414, 190] width 1 height 5
radio input "true"
click at [414, 332] on button "Next" at bounding box center [414, 322] width 140 height 35
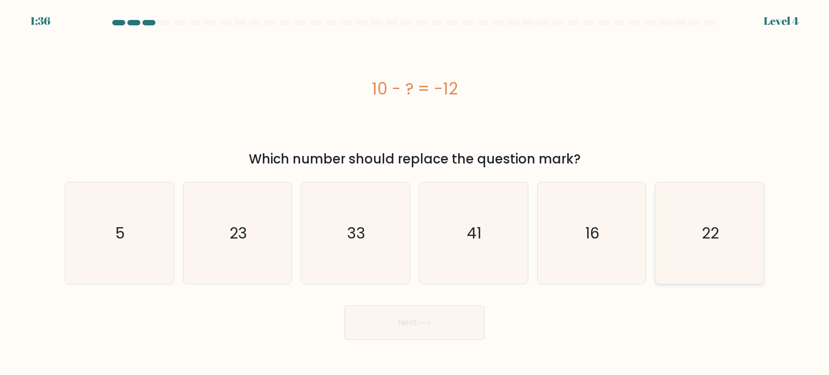
click at [705, 233] on text "22" at bounding box center [710, 233] width 17 height 22
click at [415, 193] on input "f. 22" at bounding box center [414, 190] width 1 height 5
radio input "true"
click at [365, 321] on button "Next" at bounding box center [414, 322] width 140 height 35
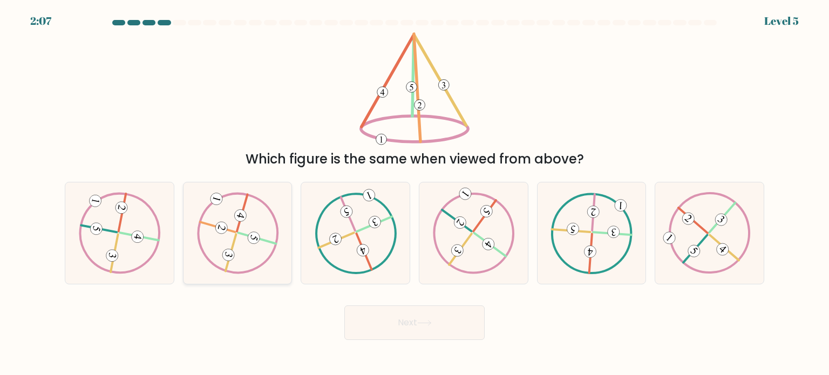
click at [255, 198] on 99 at bounding box center [238, 234] width 98 height 98
click at [414, 193] on input "b." at bounding box center [414, 190] width 1 height 5
radio input "true"
click at [373, 312] on button "Next" at bounding box center [414, 322] width 140 height 35
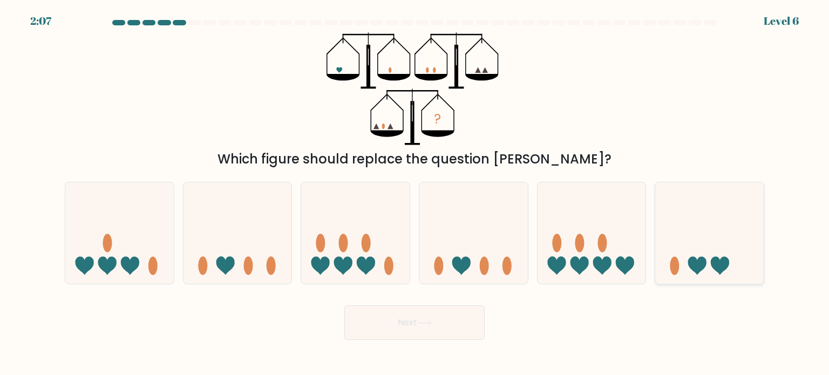
click at [712, 225] on icon at bounding box center [709, 233] width 108 height 90
click at [415, 193] on input "f." at bounding box center [414, 190] width 1 height 5
radio input "true"
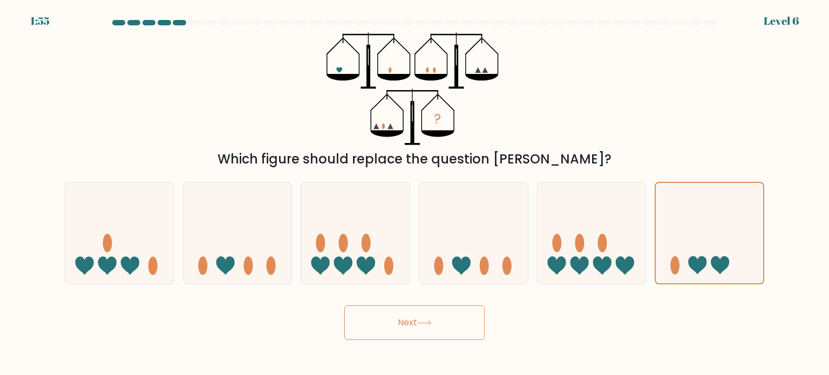
click at [424, 317] on button "Next" at bounding box center [414, 322] width 140 height 35
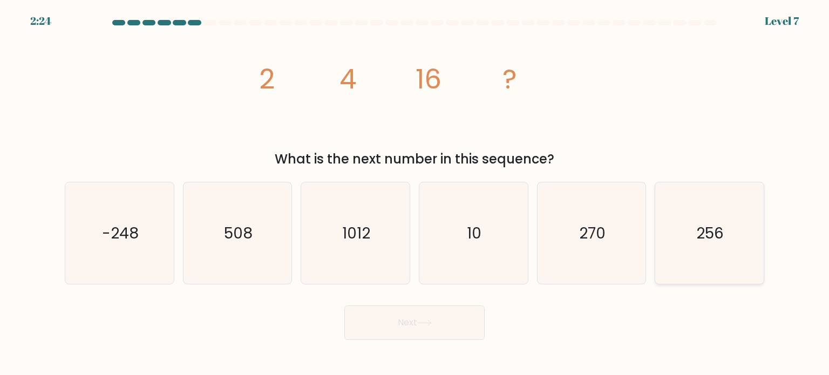
click at [675, 232] on icon "256" at bounding box center [708, 232] width 101 height 101
click at [415, 193] on input "f. 256" at bounding box center [414, 190] width 1 height 5
radio input "true"
click at [423, 319] on button "Next" at bounding box center [414, 322] width 140 height 35
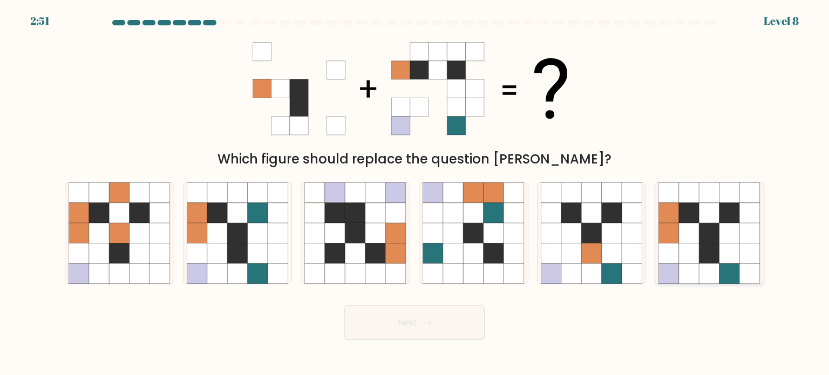
click at [675, 227] on icon at bounding box center [669, 233] width 21 height 21
click at [415, 193] on input "f." at bounding box center [414, 190] width 1 height 5
radio input "true"
click at [455, 317] on button "Next" at bounding box center [414, 322] width 140 height 35
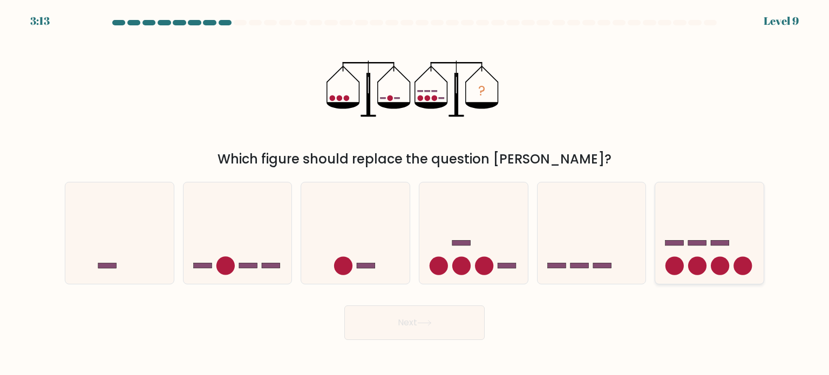
click at [674, 274] on circle at bounding box center [674, 265] width 18 height 18
click at [415, 193] on input "f." at bounding box center [414, 190] width 1 height 5
radio input "true"
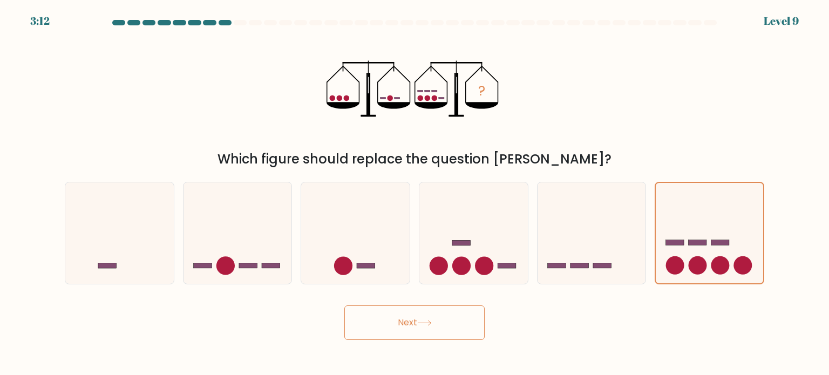
click at [475, 308] on button "Next" at bounding box center [414, 322] width 140 height 35
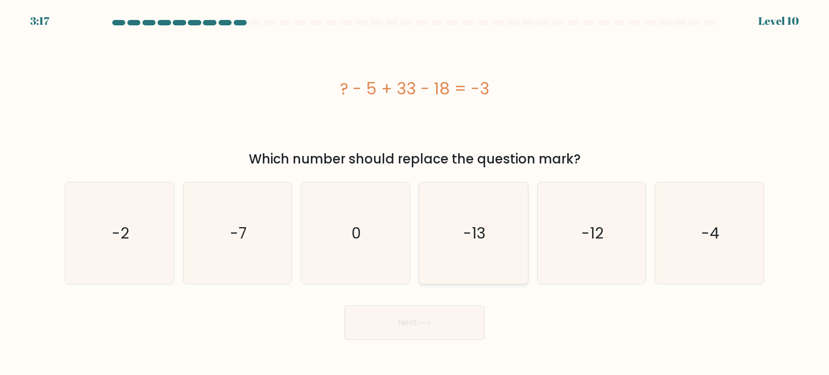
click at [486, 261] on icon "-13" at bounding box center [473, 232] width 101 height 101
click at [415, 193] on input "d. -13" at bounding box center [414, 190] width 1 height 5
radio input "true"
click at [380, 322] on button "Next" at bounding box center [414, 322] width 140 height 35
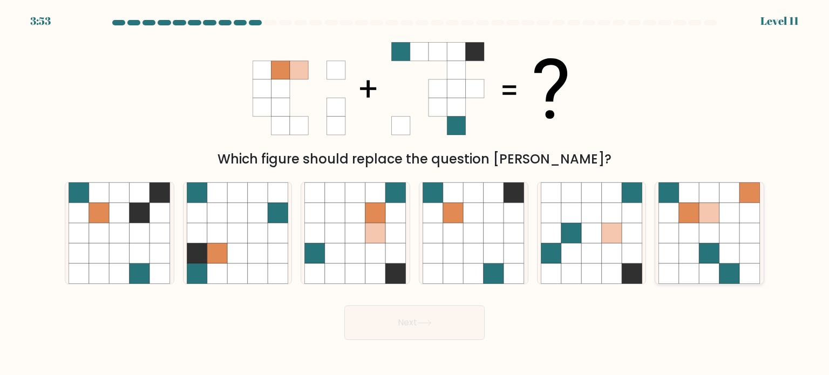
click at [680, 237] on icon at bounding box center [689, 233] width 21 height 21
click at [415, 193] on input "f." at bounding box center [414, 190] width 1 height 5
radio input "true"
click at [400, 241] on icon at bounding box center [396, 233] width 21 height 21
click at [414, 193] on input "c." at bounding box center [414, 190] width 1 height 5
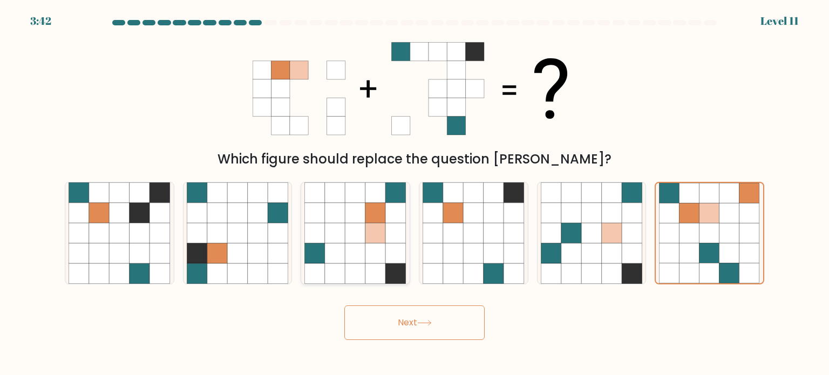
radio input "true"
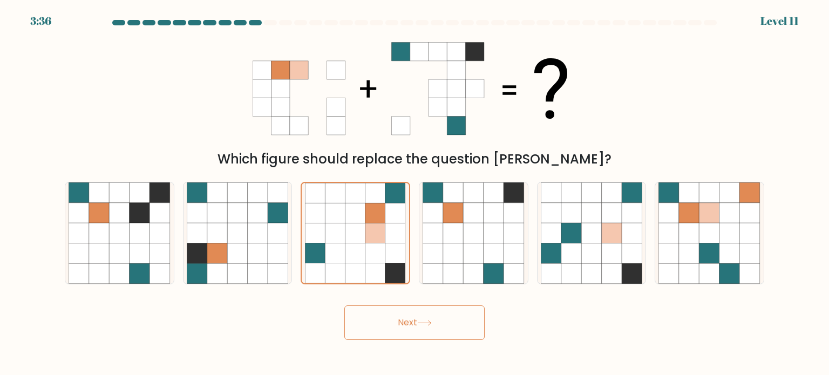
click at [414, 331] on button "Next" at bounding box center [414, 322] width 140 height 35
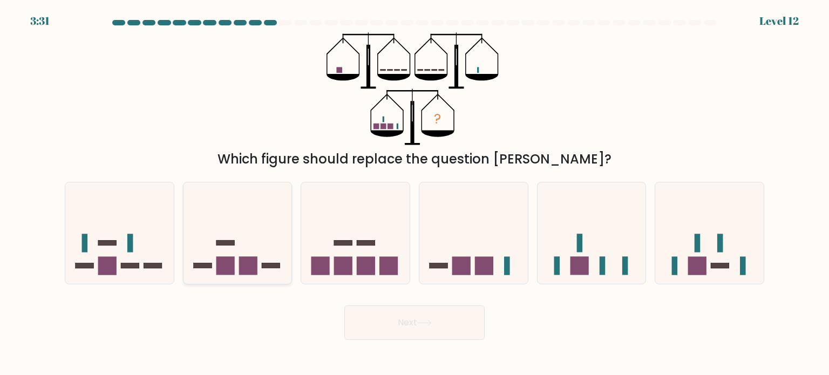
click at [289, 263] on icon at bounding box center [237, 233] width 108 height 90
click at [414, 193] on input "b." at bounding box center [414, 190] width 1 height 5
radio input "true"
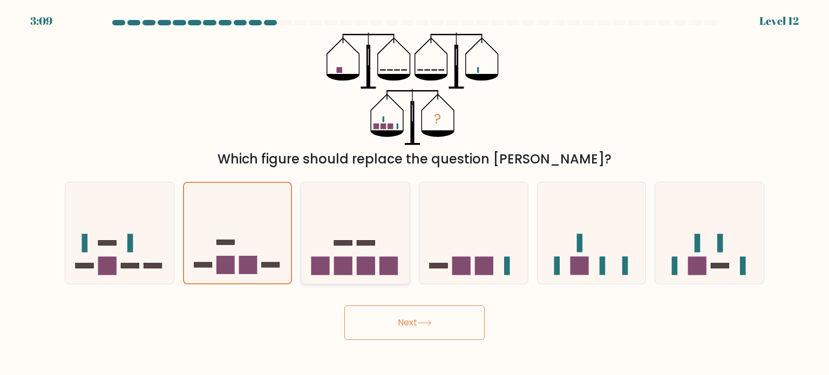
click at [358, 276] on icon at bounding box center [355, 233] width 108 height 90
click at [414, 193] on input "c." at bounding box center [414, 190] width 1 height 5
radio input "true"
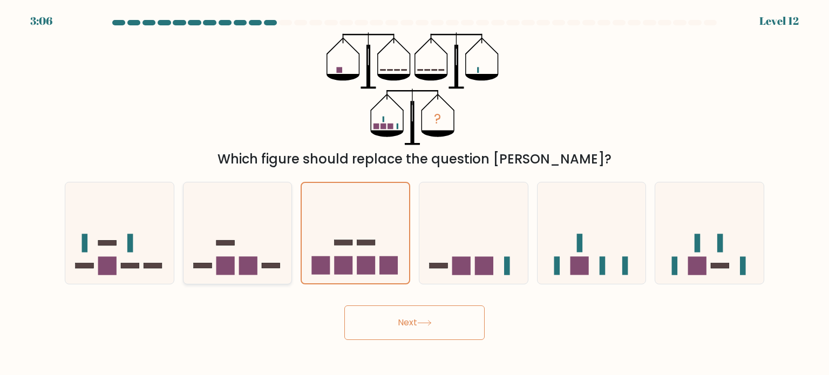
click at [247, 281] on div at bounding box center [238, 233] width 110 height 103
click at [414, 193] on input "b." at bounding box center [414, 190] width 1 height 5
radio input "true"
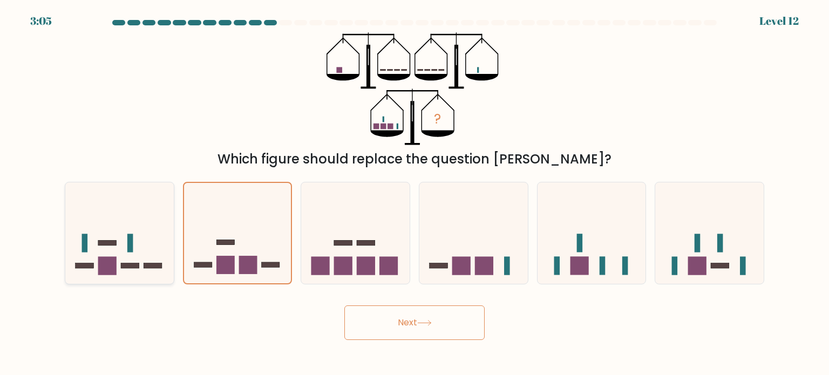
click at [127, 260] on icon at bounding box center [119, 233] width 108 height 90
click at [414, 193] on input "a." at bounding box center [414, 190] width 1 height 5
radio input "true"
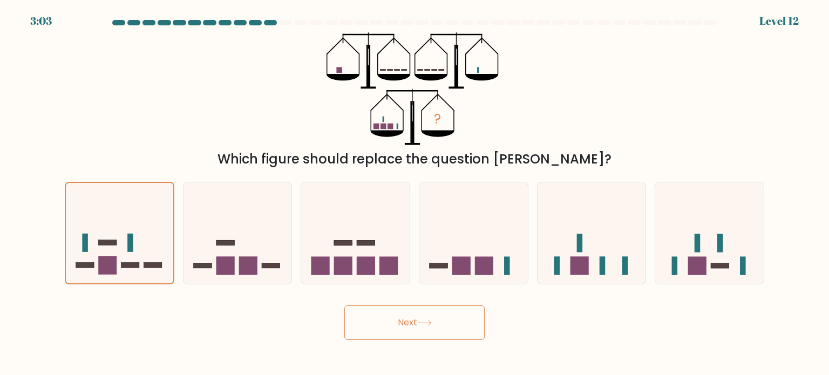
click at [427, 328] on button "Next" at bounding box center [414, 322] width 140 height 35
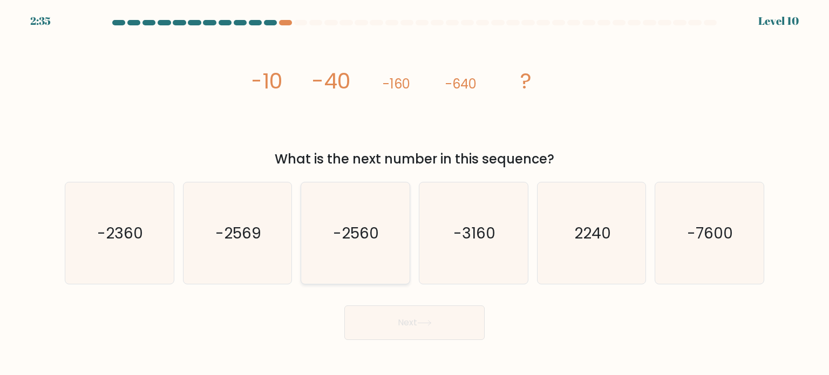
click at [359, 249] on icon "-2560" at bounding box center [354, 232] width 101 height 101
click at [414, 193] on input "c. -2560" at bounding box center [414, 190] width 1 height 5
radio input "true"
click at [364, 314] on button "Next" at bounding box center [414, 322] width 140 height 35
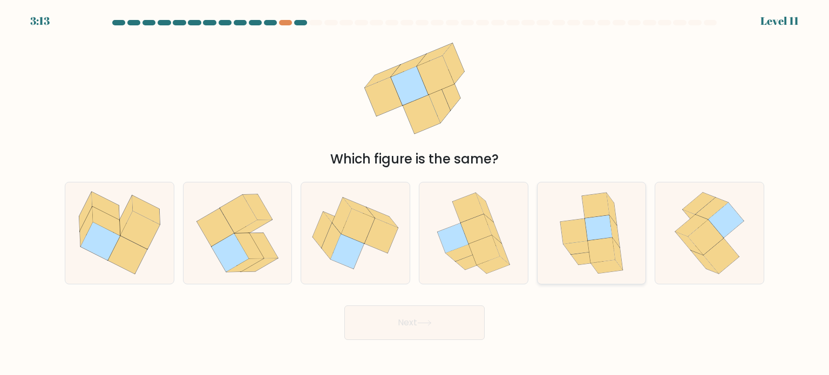
click at [576, 245] on icon at bounding box center [579, 247] width 32 height 13
click at [415, 193] on input "e." at bounding box center [414, 190] width 1 height 5
radio input "true"
click at [430, 323] on icon at bounding box center [424, 323] width 15 height 6
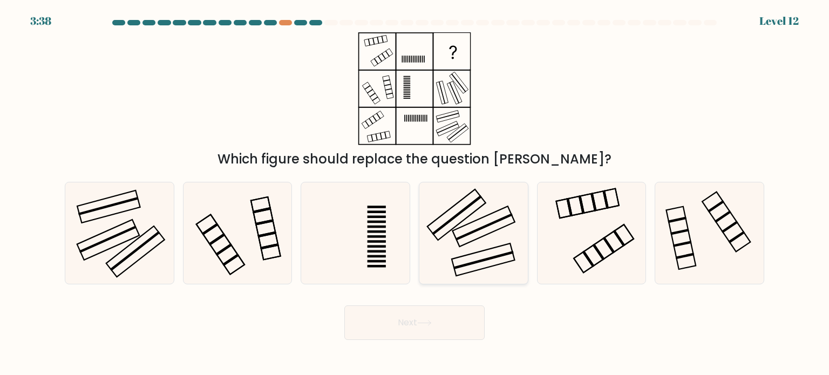
click at [440, 226] on rect at bounding box center [457, 215] width 50 height 40
click at [415, 193] on input "d." at bounding box center [414, 190] width 1 height 5
radio input "true"
click at [424, 314] on button "Next" at bounding box center [414, 322] width 140 height 35
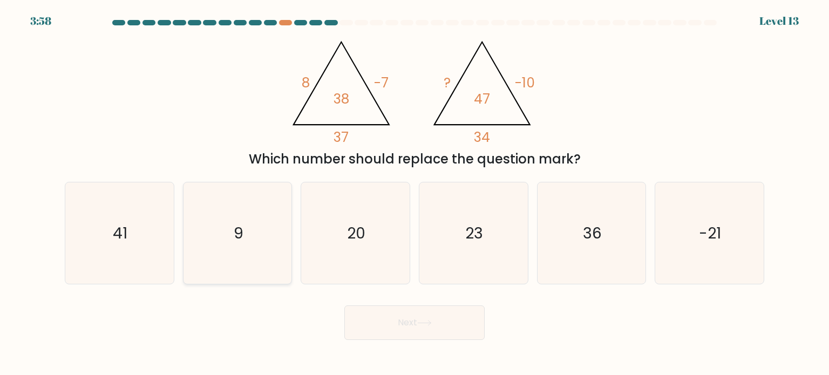
click at [204, 247] on icon "9" at bounding box center [237, 232] width 101 height 101
click at [414, 193] on input "b. 9" at bounding box center [414, 190] width 1 height 5
radio input "true"
click at [367, 317] on button "Next" at bounding box center [414, 322] width 140 height 35
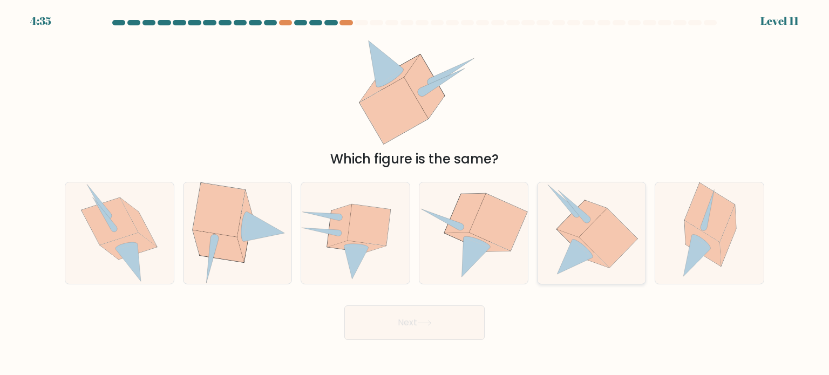
click at [615, 250] on icon at bounding box center [608, 237] width 58 height 59
click at [415, 193] on input "e." at bounding box center [414, 190] width 1 height 5
radio input "true"
click at [391, 325] on button "Next" at bounding box center [414, 322] width 140 height 35
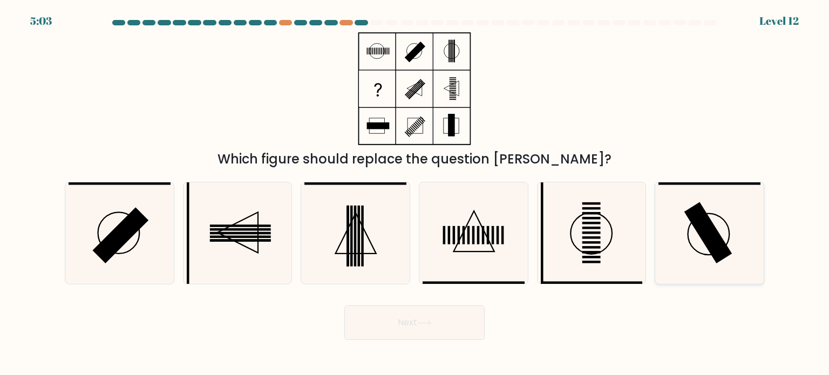
click at [669, 259] on icon at bounding box center [708, 232] width 101 height 101
click at [415, 193] on input "f." at bounding box center [414, 190] width 1 height 5
radio input "true"
click at [261, 230] on rect at bounding box center [240, 229] width 61 height 3
click at [414, 193] on input "b." at bounding box center [414, 190] width 1 height 5
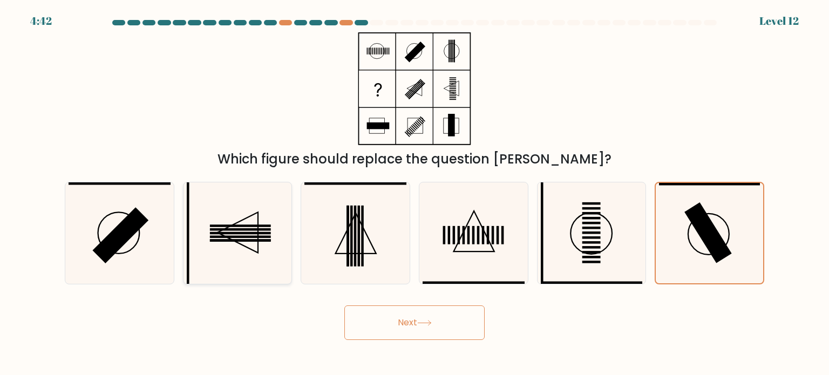
radio input "true"
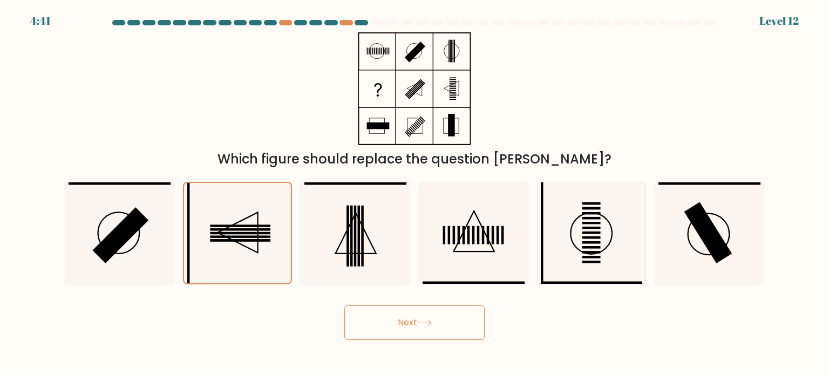
click at [369, 322] on button "Next" at bounding box center [414, 322] width 140 height 35
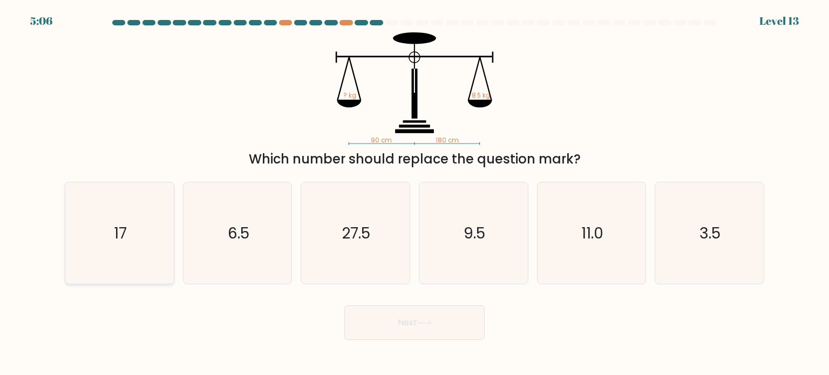
click at [169, 237] on icon "17" at bounding box center [119, 232] width 101 height 101
click at [414, 193] on input "a. 17" at bounding box center [414, 190] width 1 height 5
radio input "true"
click at [394, 332] on button "Next" at bounding box center [414, 322] width 140 height 35
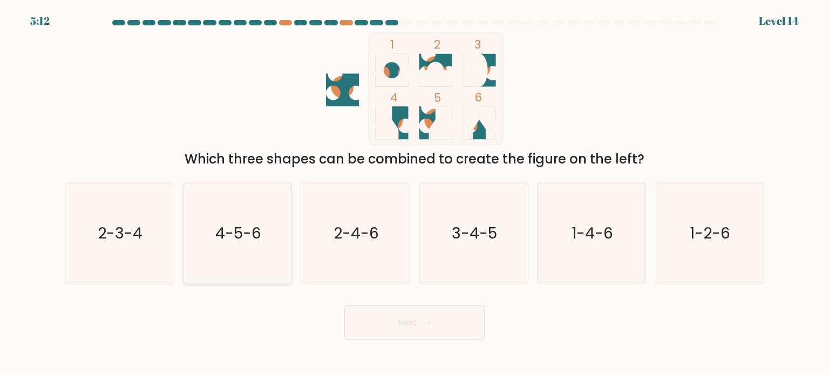
click at [257, 238] on text "4-5-6" at bounding box center [238, 233] width 46 height 22
click at [414, 193] on input "b. 4-5-6" at bounding box center [414, 190] width 1 height 5
radio input "true"
click at [376, 328] on button "Next" at bounding box center [414, 322] width 140 height 35
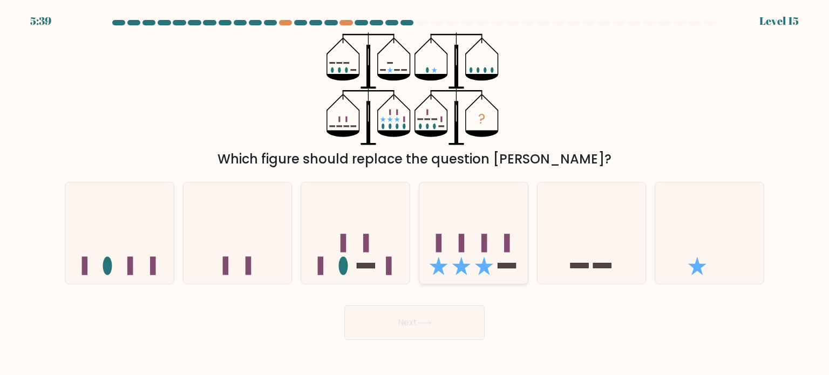
click at [439, 233] on icon at bounding box center [473, 233] width 108 height 90
click at [415, 193] on input "d." at bounding box center [414, 190] width 1 height 5
radio input "true"
click at [373, 326] on button "Next" at bounding box center [414, 322] width 140 height 35
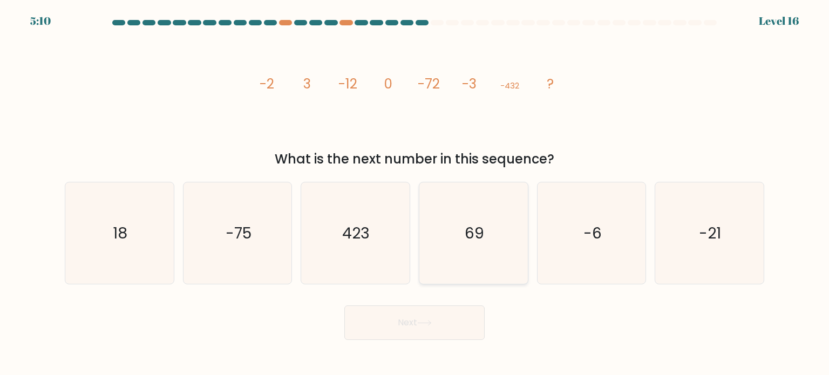
click at [468, 222] on text "69" at bounding box center [474, 233] width 19 height 22
click at [415, 193] on input "d. 69" at bounding box center [414, 190] width 1 height 5
radio input "true"
click at [708, 270] on icon "-21" at bounding box center [708, 232] width 101 height 101
click at [415, 193] on input "f. -21" at bounding box center [414, 190] width 1 height 5
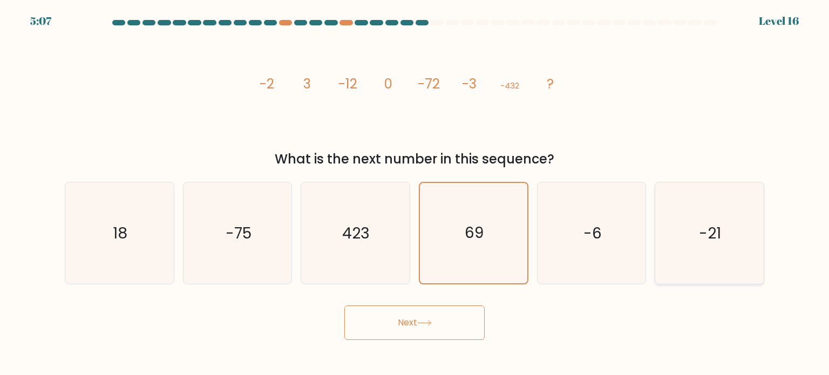
radio input "true"
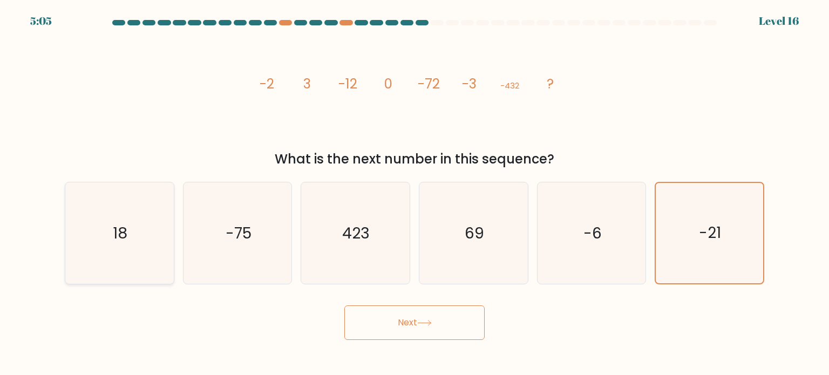
click at [104, 243] on icon "18" at bounding box center [119, 232] width 101 height 101
click at [414, 193] on input "a. 18" at bounding box center [414, 190] width 1 height 5
radio input "true"
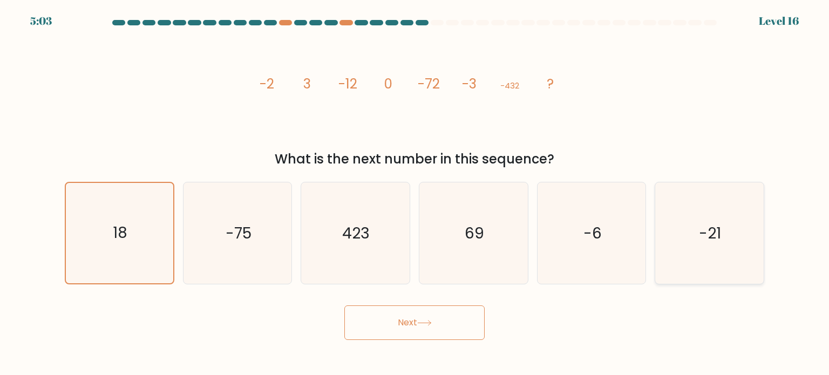
click at [695, 248] on icon "-21" at bounding box center [708, 232] width 101 height 101
click at [415, 193] on input "f. -21" at bounding box center [414, 190] width 1 height 5
radio input "true"
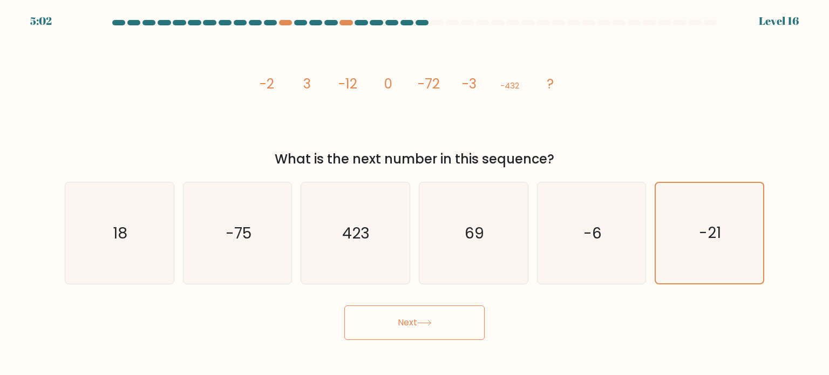
click at [446, 319] on button "Next" at bounding box center [414, 322] width 140 height 35
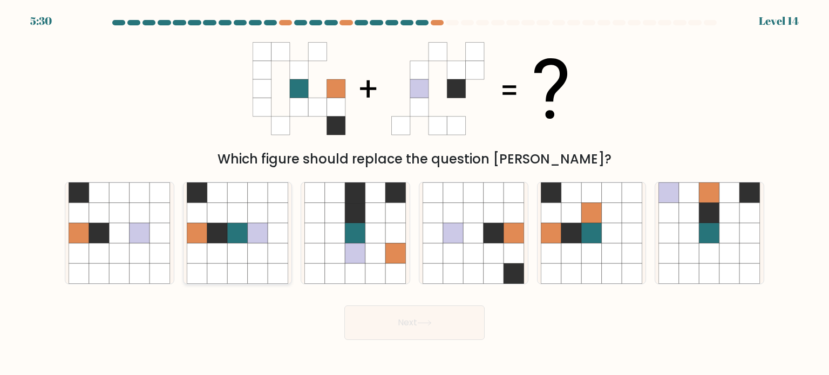
click at [261, 250] on icon at bounding box center [258, 253] width 21 height 21
click at [414, 193] on input "b." at bounding box center [414, 190] width 1 height 5
radio input "true"
click at [405, 338] on button "Next" at bounding box center [414, 322] width 140 height 35
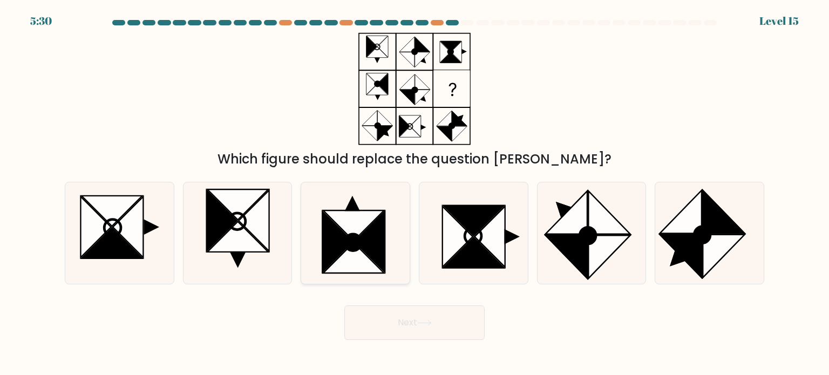
click at [372, 196] on icon at bounding box center [354, 232] width 101 height 101
click at [414, 193] on input "c." at bounding box center [414, 190] width 1 height 5
radio input "true"
click at [389, 326] on button "Next" at bounding box center [414, 322] width 140 height 35
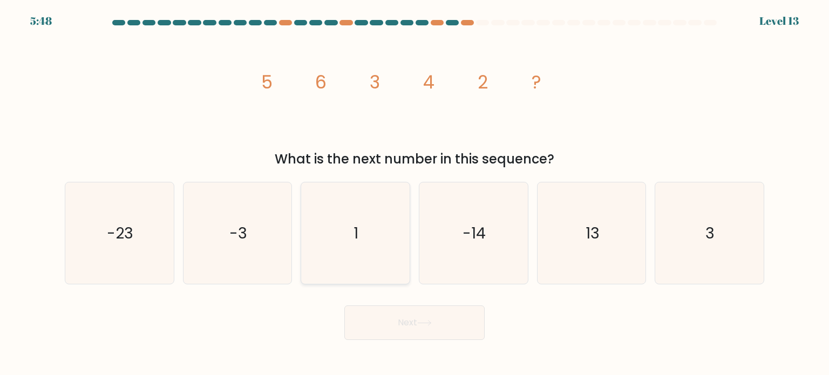
click at [365, 240] on icon "1" at bounding box center [354, 232] width 101 height 101
click at [414, 193] on input "c. 1" at bounding box center [414, 190] width 1 height 5
radio input "true"
click at [423, 313] on button "Next" at bounding box center [414, 322] width 140 height 35
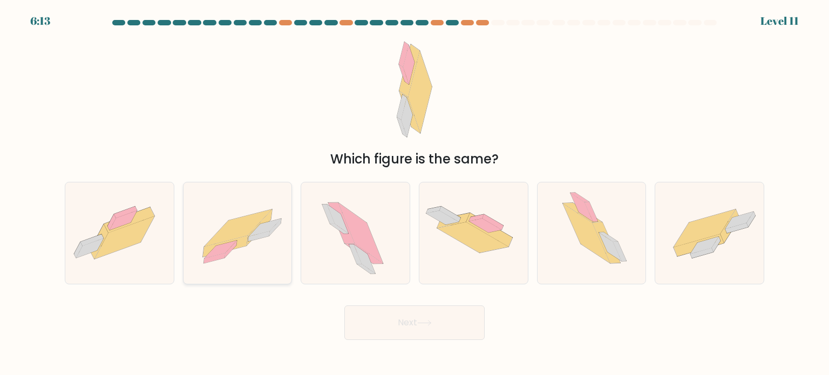
click at [254, 229] on icon at bounding box center [259, 227] width 25 height 36
click at [414, 193] on input "b." at bounding box center [414, 190] width 1 height 5
radio input "true"
click at [378, 317] on button "Next" at bounding box center [414, 322] width 140 height 35
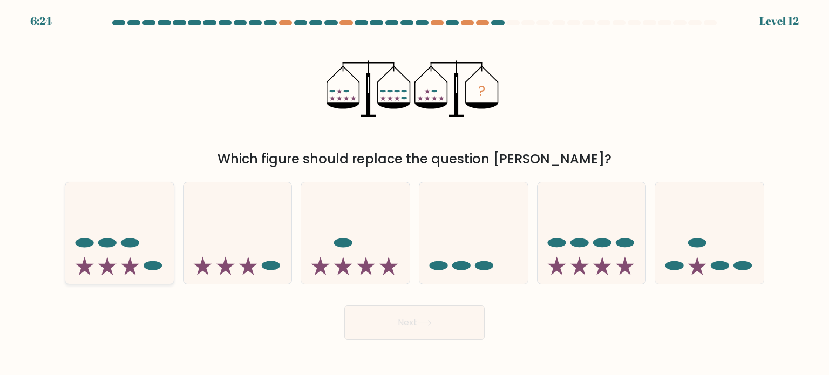
click at [102, 271] on icon at bounding box center [119, 233] width 108 height 90
click at [414, 193] on input "a." at bounding box center [414, 190] width 1 height 5
radio input "true"
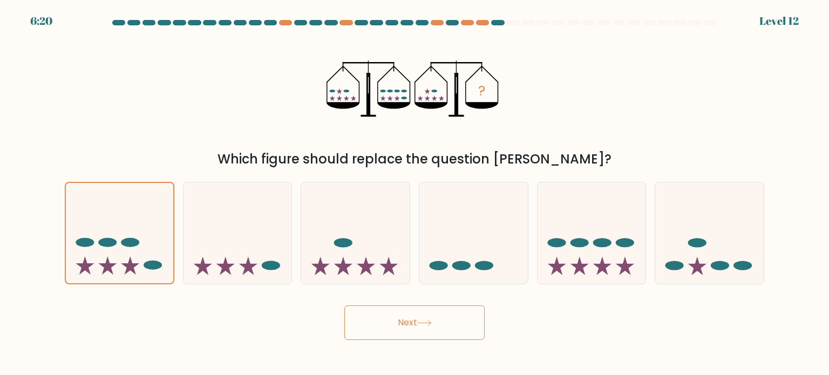
click at [384, 321] on button "Next" at bounding box center [414, 322] width 140 height 35
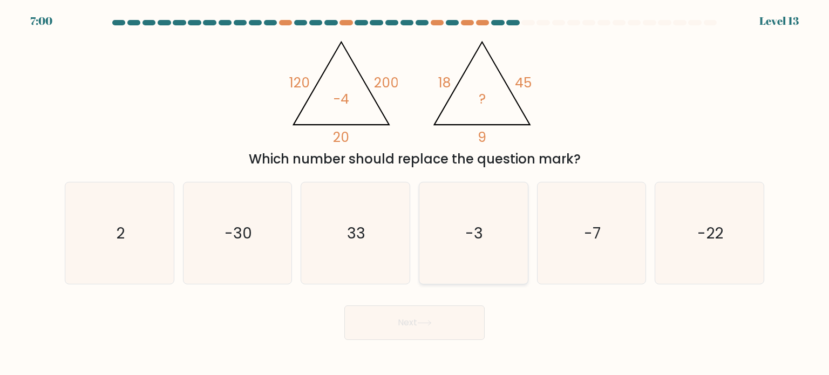
click at [446, 256] on icon "-3" at bounding box center [473, 232] width 101 height 101
click at [415, 193] on input "d. -3" at bounding box center [414, 190] width 1 height 5
radio input "true"
click at [427, 321] on icon at bounding box center [424, 323] width 15 height 6
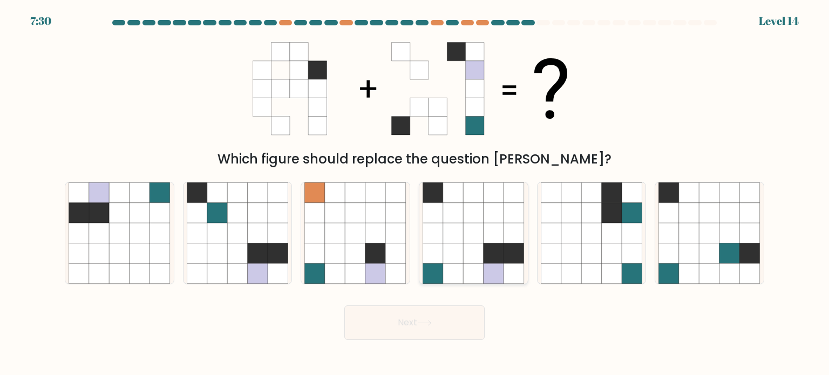
click at [488, 265] on icon at bounding box center [494, 273] width 21 height 21
click at [415, 193] on input "d." at bounding box center [414, 190] width 1 height 5
radio input "true"
click at [452, 335] on button "Next" at bounding box center [414, 322] width 140 height 35
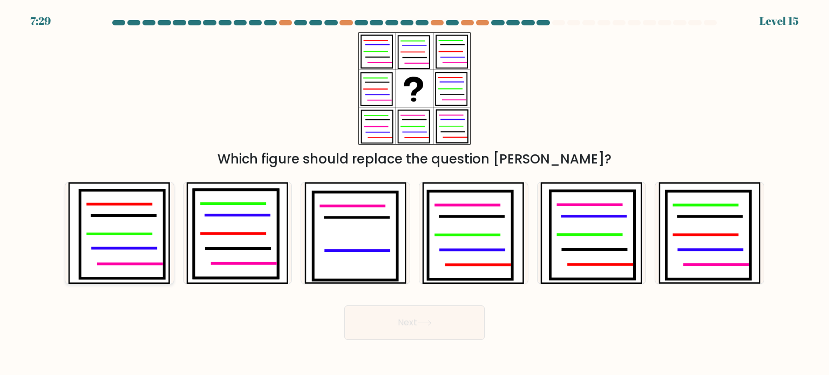
click at [164, 237] on icon at bounding box center [122, 234] width 84 height 89
click at [414, 193] on input "a." at bounding box center [414, 190] width 1 height 5
radio input "true"
click at [442, 317] on button "Next" at bounding box center [414, 322] width 140 height 35
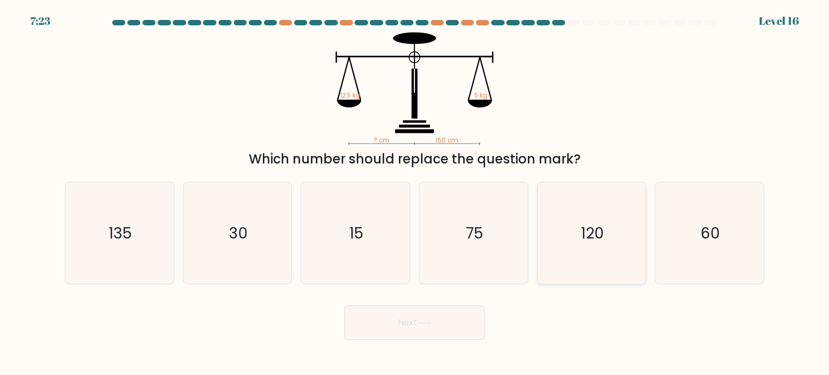
click at [568, 259] on icon "120" at bounding box center [591, 232] width 101 height 101
click at [415, 193] on input "e. 120" at bounding box center [414, 190] width 1 height 5
radio input "true"
click at [712, 222] on text "60" at bounding box center [710, 233] width 19 height 22
click at [415, 193] on input "f. 60" at bounding box center [414, 190] width 1 height 5
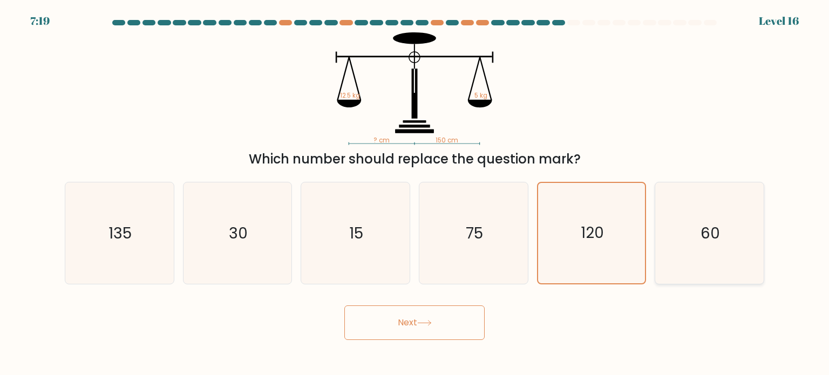
radio input "true"
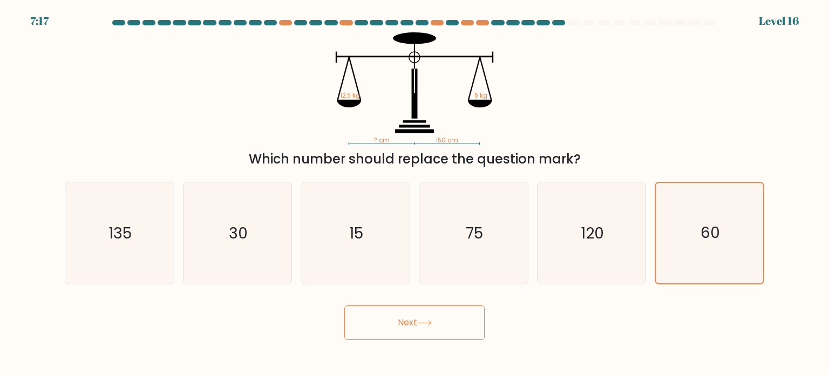
click at [378, 323] on button "Next" at bounding box center [414, 322] width 140 height 35
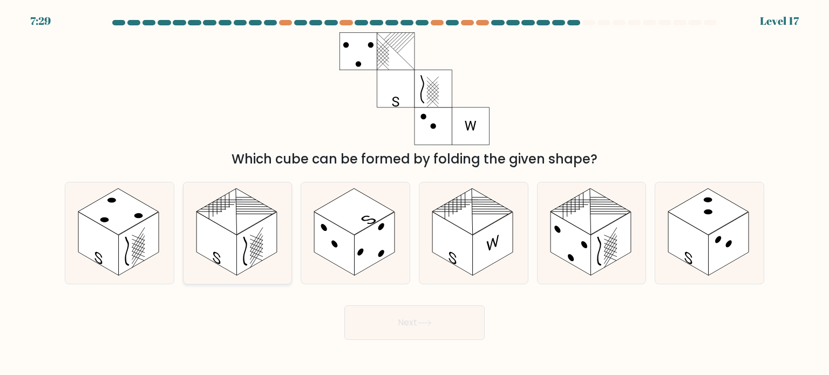
click at [201, 230] on rect at bounding box center [216, 244] width 40 height 64
click at [414, 193] on input "b." at bounding box center [414, 190] width 1 height 5
radio input "true"
click at [418, 315] on button "Next" at bounding box center [414, 322] width 140 height 35
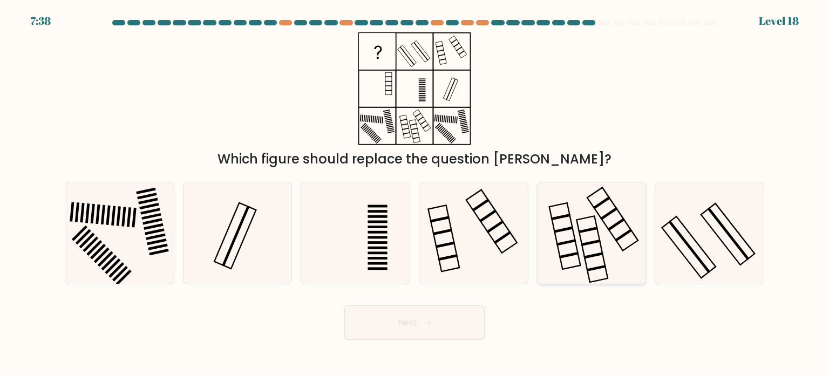
click at [577, 225] on rect at bounding box center [591, 249] width 31 height 66
click at [415, 193] on input "e." at bounding box center [414, 190] width 1 height 5
radio input "true"
click at [112, 264] on icon at bounding box center [119, 232] width 101 height 101
click at [414, 193] on input "a." at bounding box center [414, 190] width 1 height 5
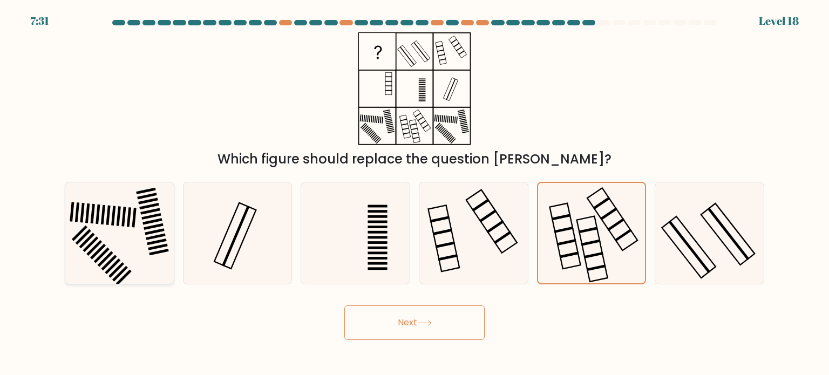
radio input "true"
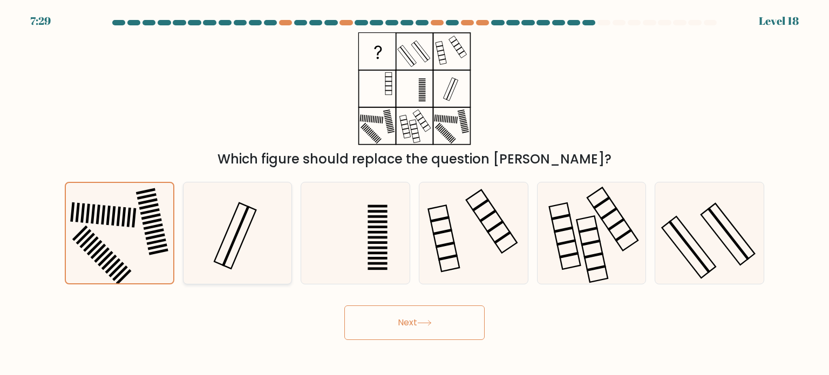
click at [206, 232] on icon at bounding box center [237, 232] width 101 height 101
click at [414, 193] on input "b." at bounding box center [414, 190] width 1 height 5
radio input "true"
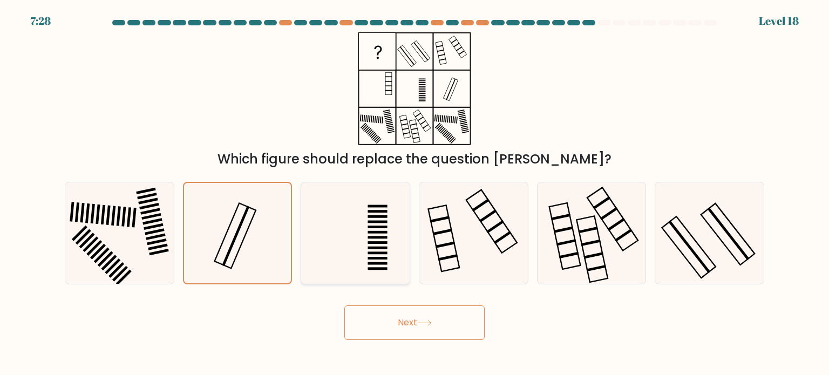
click at [334, 224] on icon at bounding box center [354, 232] width 101 height 101
click at [414, 193] on input "c." at bounding box center [414, 190] width 1 height 5
radio input "true"
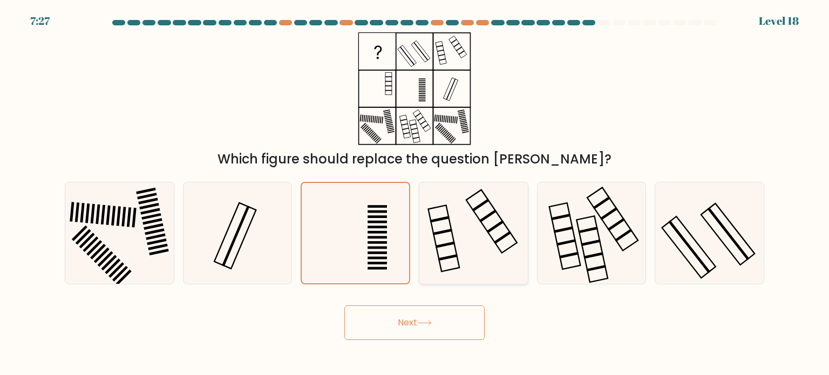
click at [468, 263] on icon at bounding box center [473, 232] width 101 height 101
click at [415, 193] on input "d." at bounding box center [414, 190] width 1 height 5
radio input "true"
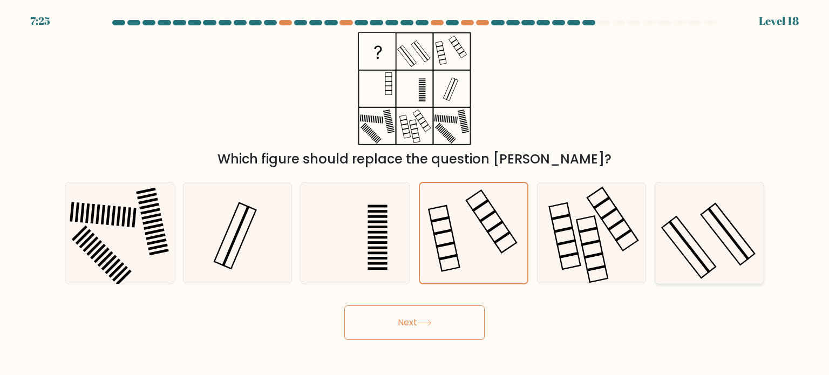
click at [696, 256] on rect at bounding box center [690, 246] width 42 height 53
click at [415, 193] on input "f." at bounding box center [414, 190] width 1 height 5
radio input "true"
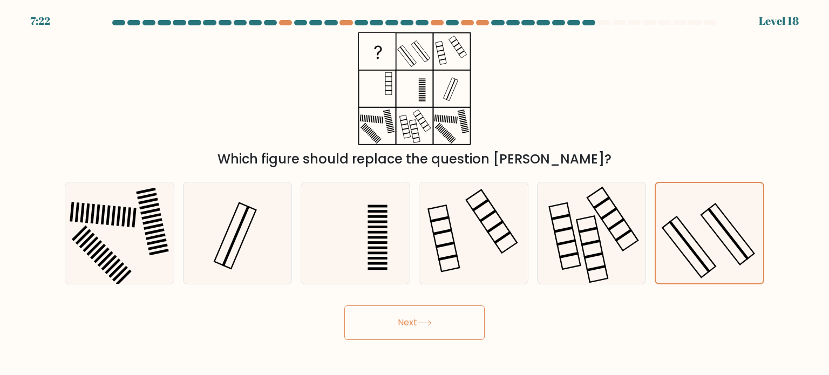
click at [440, 322] on button "Next" at bounding box center [414, 322] width 140 height 35
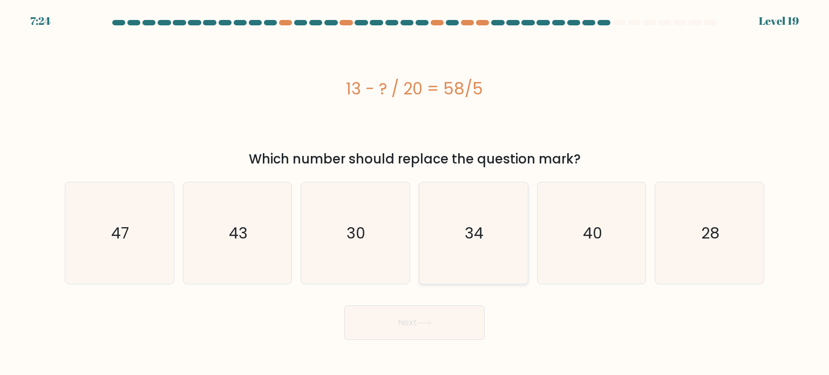
click at [449, 261] on icon "34" at bounding box center [473, 232] width 101 height 101
click at [415, 193] on input "d. 34" at bounding box center [414, 190] width 1 height 5
radio input "true"
click at [421, 319] on button "Next" at bounding box center [414, 322] width 140 height 35
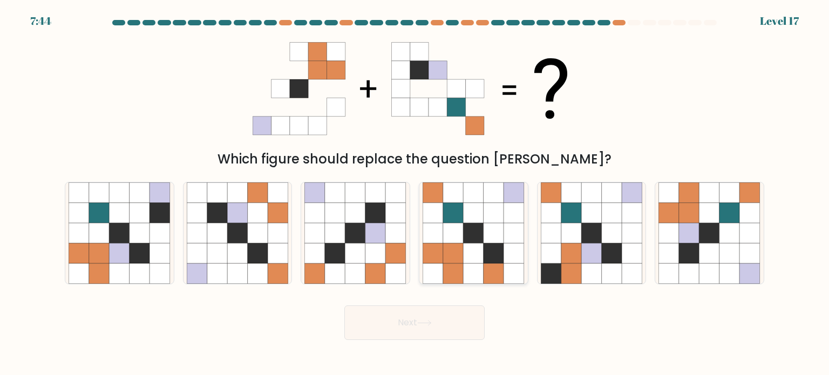
click at [457, 259] on icon at bounding box center [453, 253] width 21 height 21
click at [415, 193] on input "d." at bounding box center [414, 190] width 1 height 5
radio input "true"
click at [457, 259] on icon at bounding box center [454, 253] width 20 height 20
click at [415, 193] on input "d." at bounding box center [414, 190] width 1 height 5
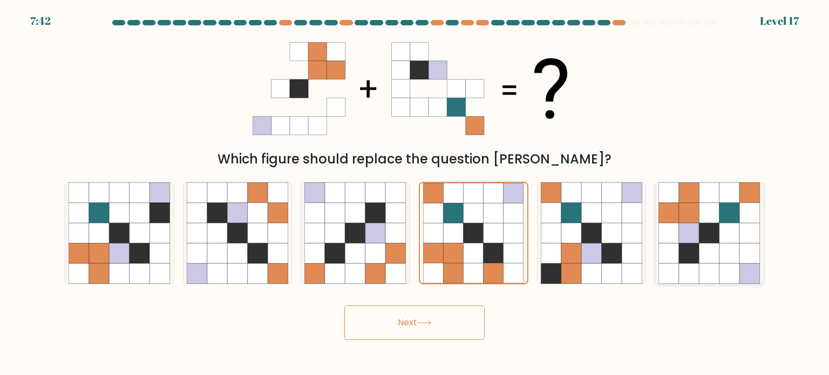
click at [699, 228] on icon at bounding box center [709, 233] width 21 height 21
click at [415, 193] on input "f." at bounding box center [414, 190] width 1 height 5
radio input "true"
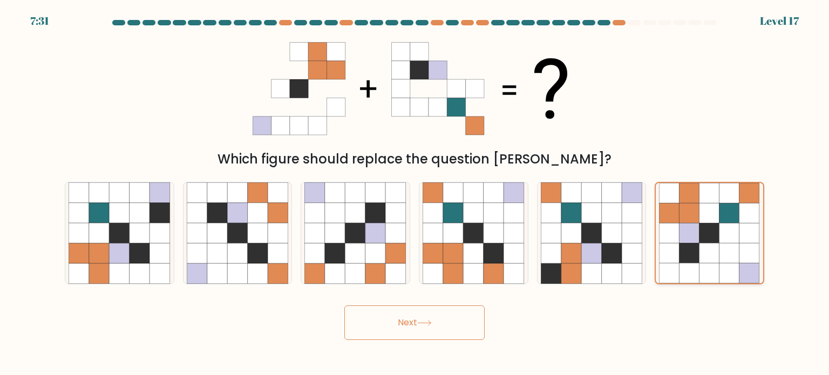
click at [715, 259] on icon at bounding box center [709, 253] width 20 height 20
click at [415, 193] on input "f." at bounding box center [414, 190] width 1 height 5
click at [466, 318] on button "Next" at bounding box center [414, 322] width 140 height 35
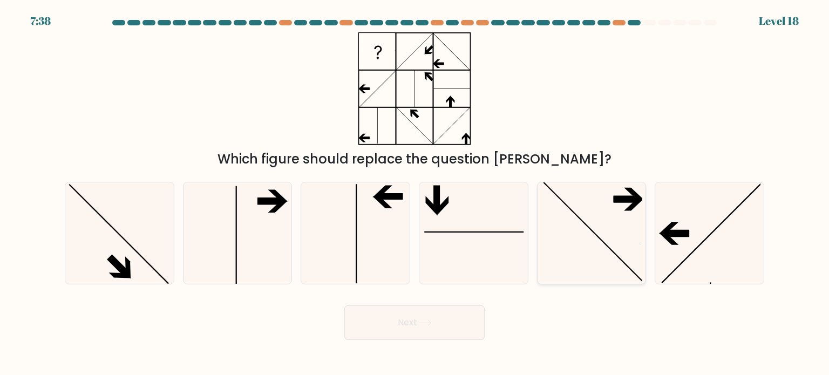
click at [550, 244] on icon at bounding box center [591, 232] width 101 height 101
click at [415, 193] on input "e." at bounding box center [414, 190] width 1 height 5
radio input "true"
click at [429, 332] on button "Next" at bounding box center [414, 322] width 140 height 35
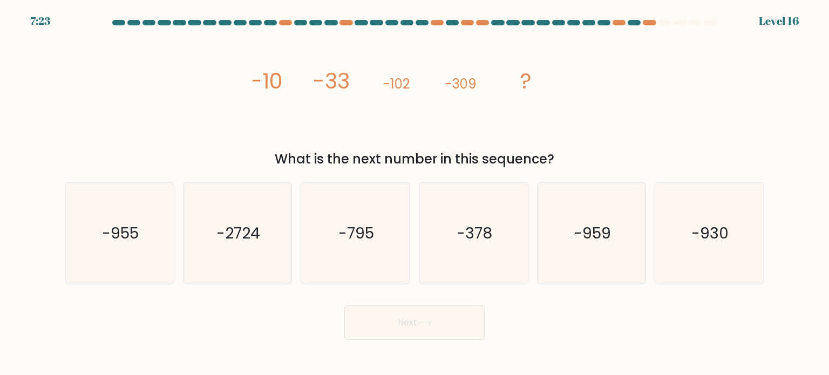
click at [436, 332] on button "Next" at bounding box center [414, 322] width 140 height 35
click at [353, 267] on icon "-795" at bounding box center [354, 232] width 101 height 101
click at [414, 193] on input "c. -795" at bounding box center [414, 190] width 1 height 5
radio input "true"
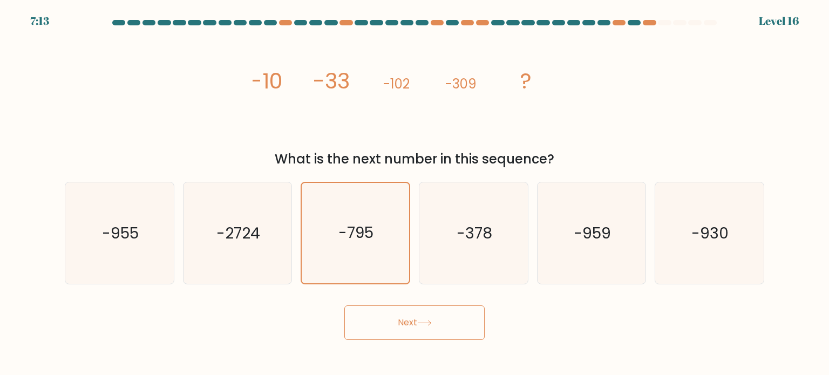
click at [389, 316] on button "Next" at bounding box center [414, 322] width 140 height 35
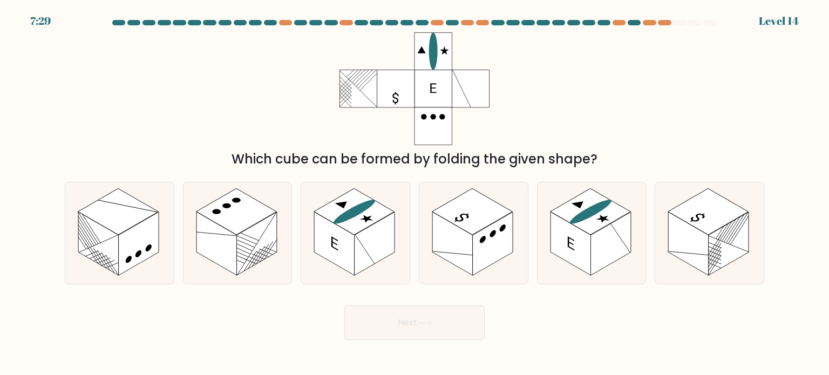
click at [443, 111] on rect at bounding box center [432, 125] width 37 height 37
click at [581, 244] on rect at bounding box center [570, 244] width 40 height 64
click at [415, 193] on input "e." at bounding box center [414, 190] width 1 height 5
radio input "true"
click at [443, 317] on button "Next" at bounding box center [414, 322] width 140 height 35
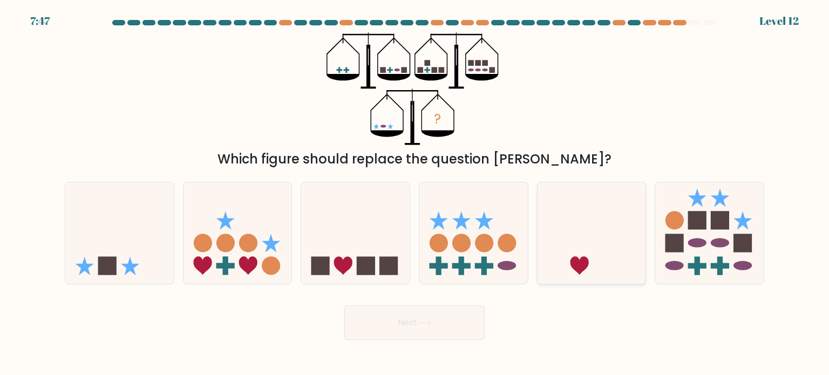
click at [555, 212] on icon at bounding box center [592, 233] width 108 height 90
click at [415, 193] on input "e." at bounding box center [414, 190] width 1 height 5
radio input "true"
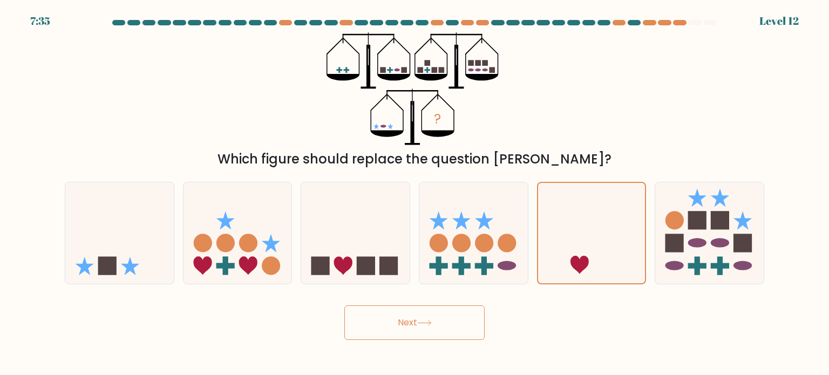
click at [425, 318] on button "Next" at bounding box center [414, 322] width 140 height 35
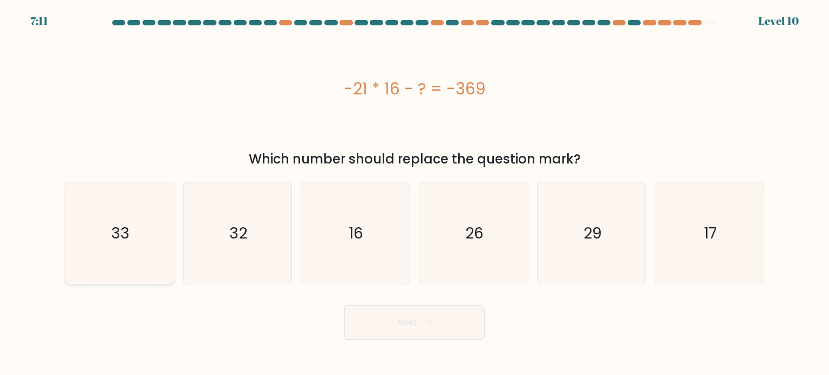
click at [125, 235] on text "33" at bounding box center [120, 233] width 18 height 22
click at [414, 193] on input "a. 33" at bounding box center [414, 190] width 1 height 5
radio input "true"
click at [400, 323] on button "Next" at bounding box center [414, 322] width 140 height 35
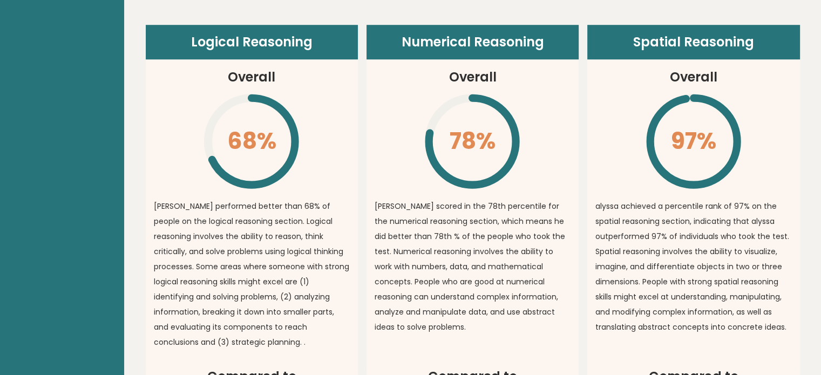
scroll to position [777, 0]
